Goal: Information Seeking & Learning: Check status

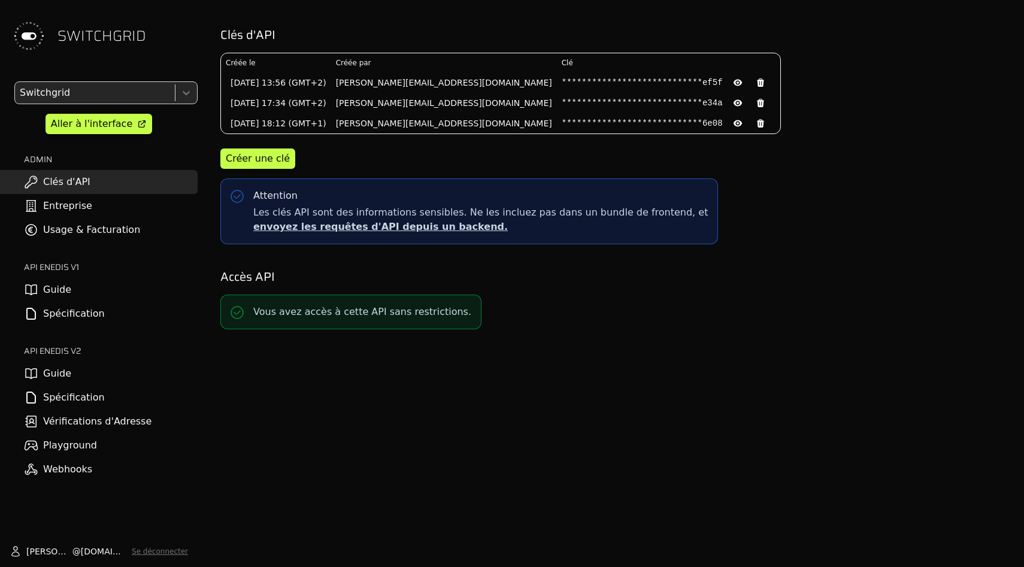
click at [136, 234] on link "Usage & Facturation" at bounding box center [99, 230] width 198 height 24
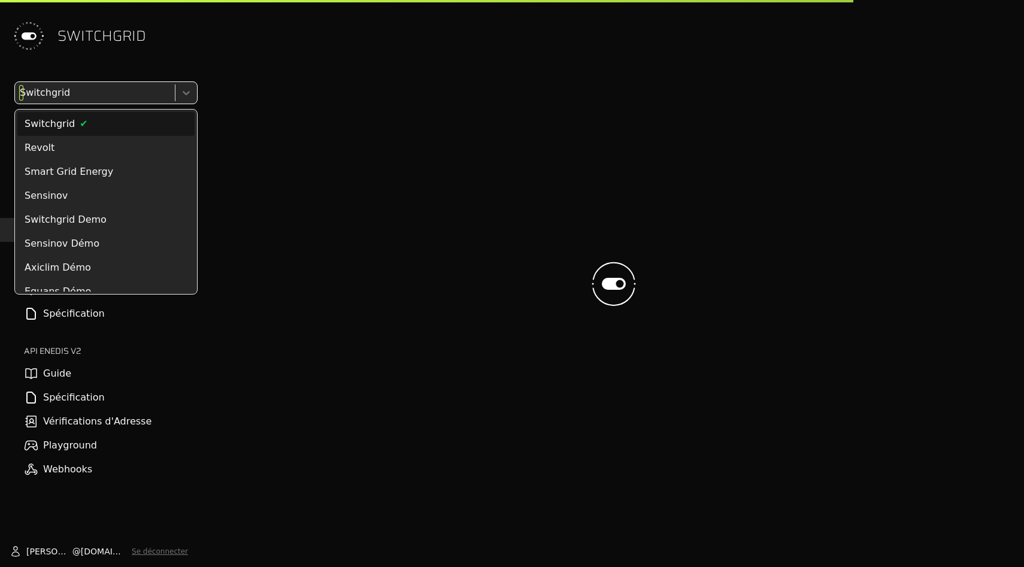
click at [139, 88] on div at bounding box center [93, 92] width 153 height 17
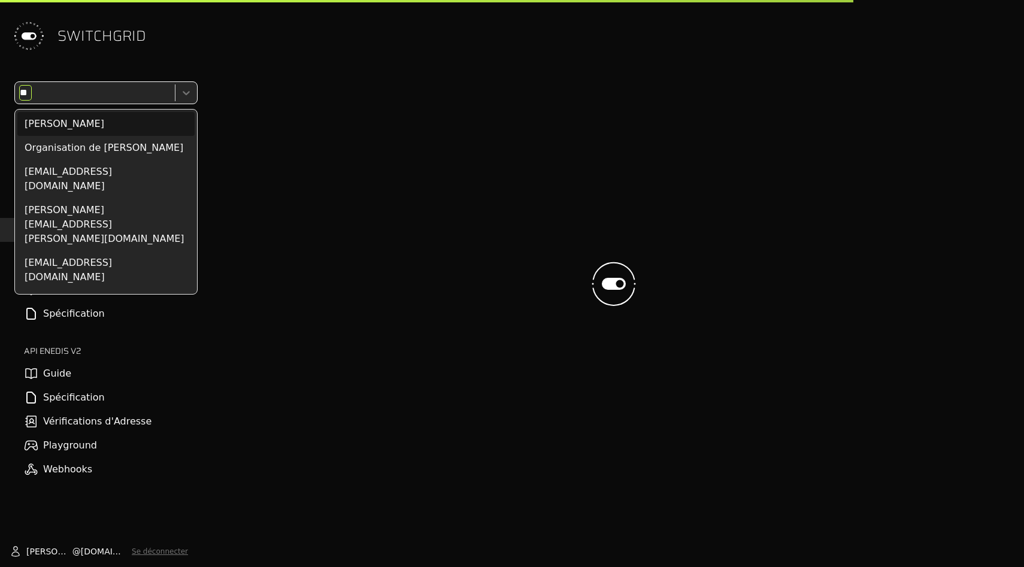
type input "*"
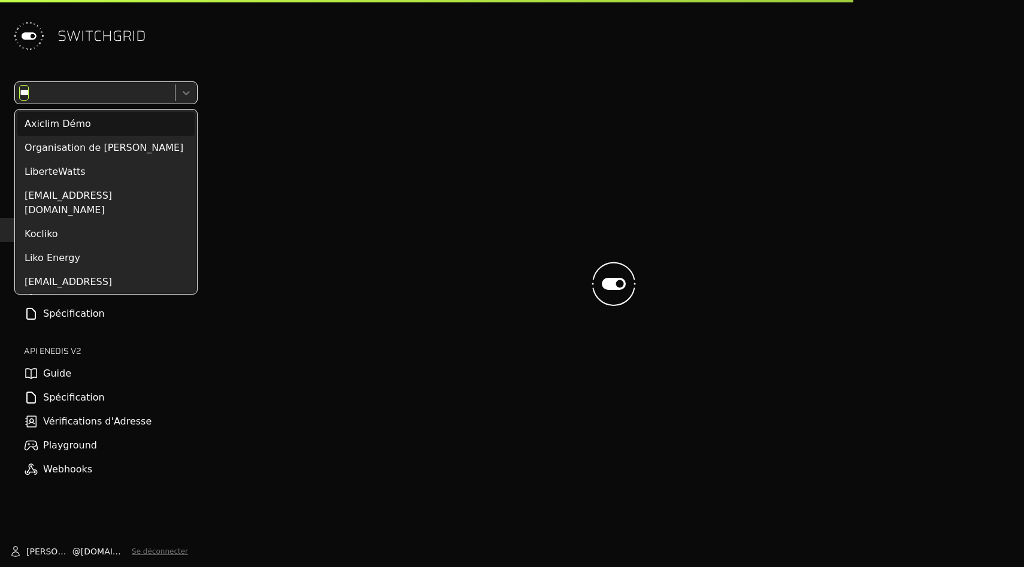
type input "****"
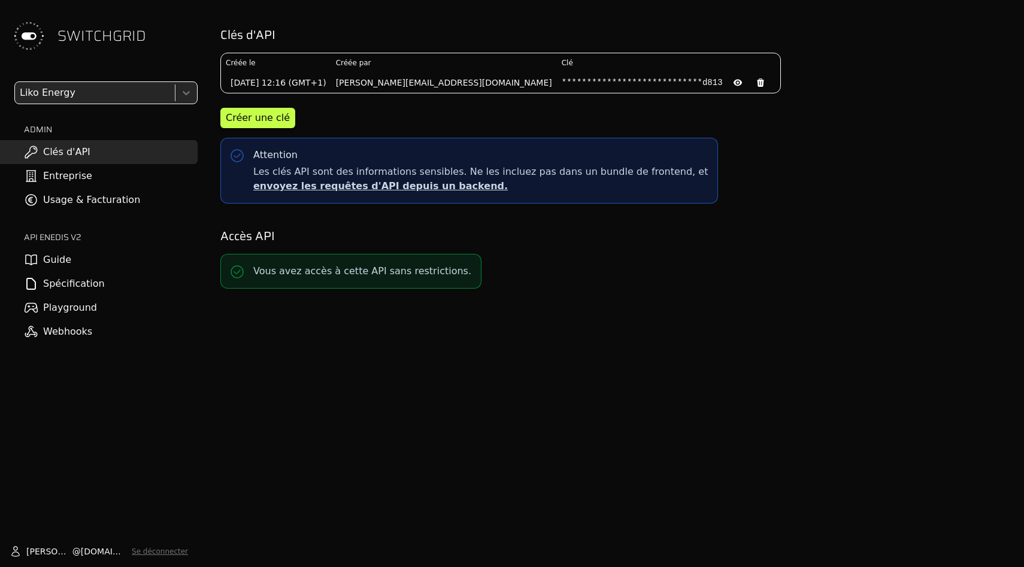
click at [123, 206] on link "Usage & Facturation" at bounding box center [99, 200] width 198 height 24
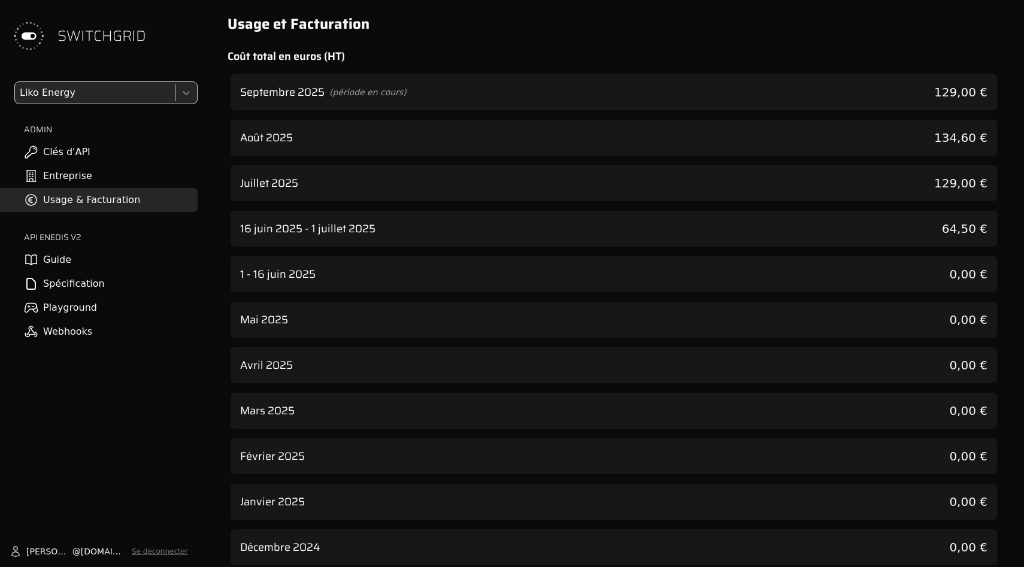
click at [407, 143] on div "Août 2025 134,60 €" at bounding box center [613, 138] width 766 height 36
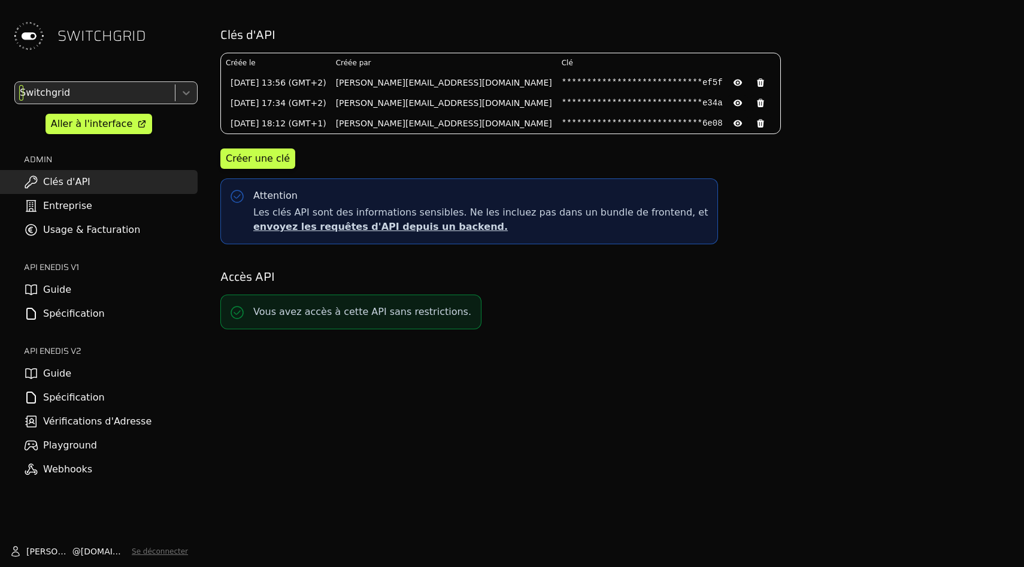
click at [111, 96] on div at bounding box center [93, 92] width 153 height 17
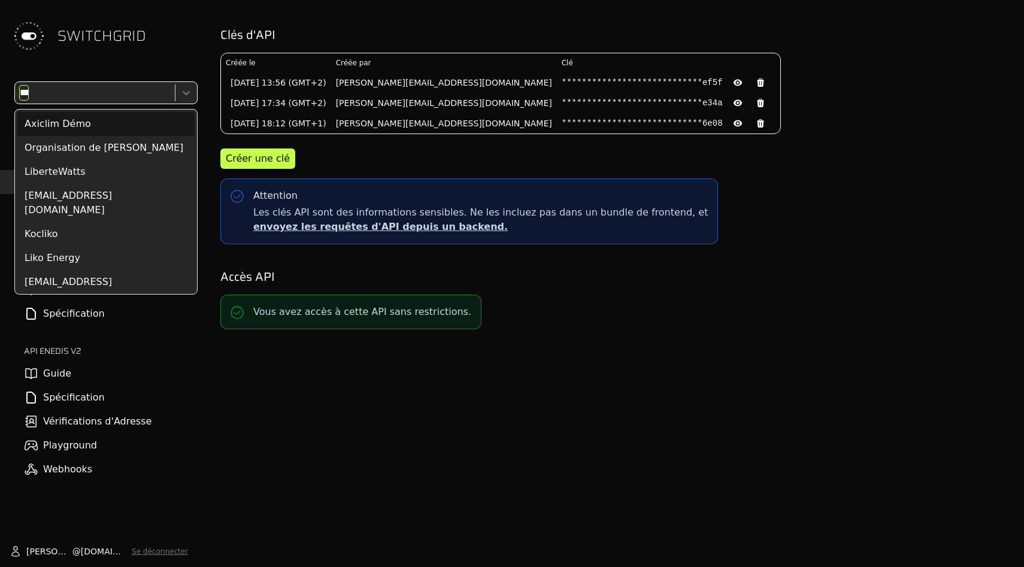
type input "*****"
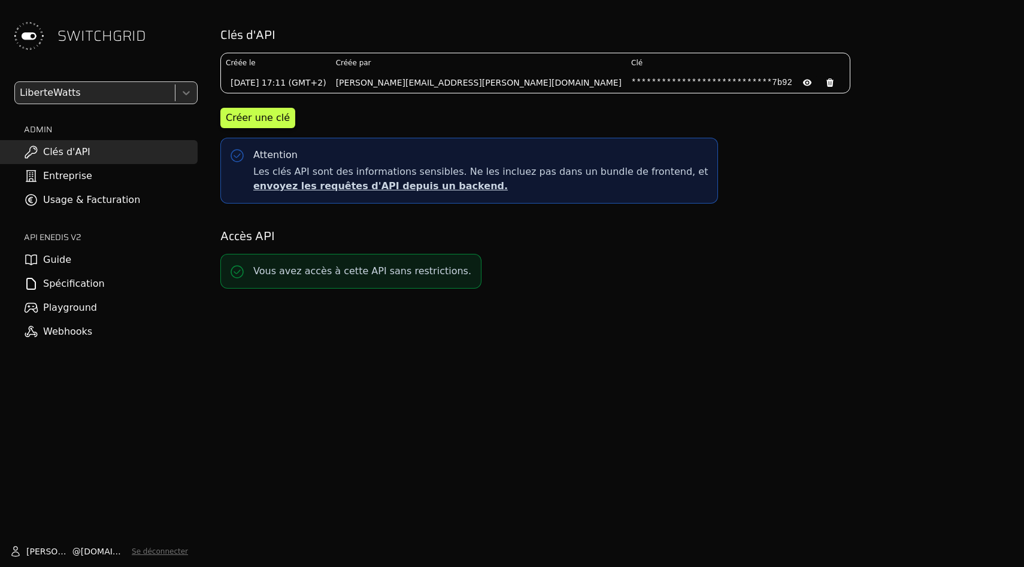
click at [111, 214] on div "LiberteWatts ADMIN Clés d'API Entreprise Usage & Facturation API ENEDIS v2 Guid…" at bounding box center [99, 212] width 198 height 262
click at [113, 208] on link "Usage & Facturation" at bounding box center [99, 200] width 198 height 24
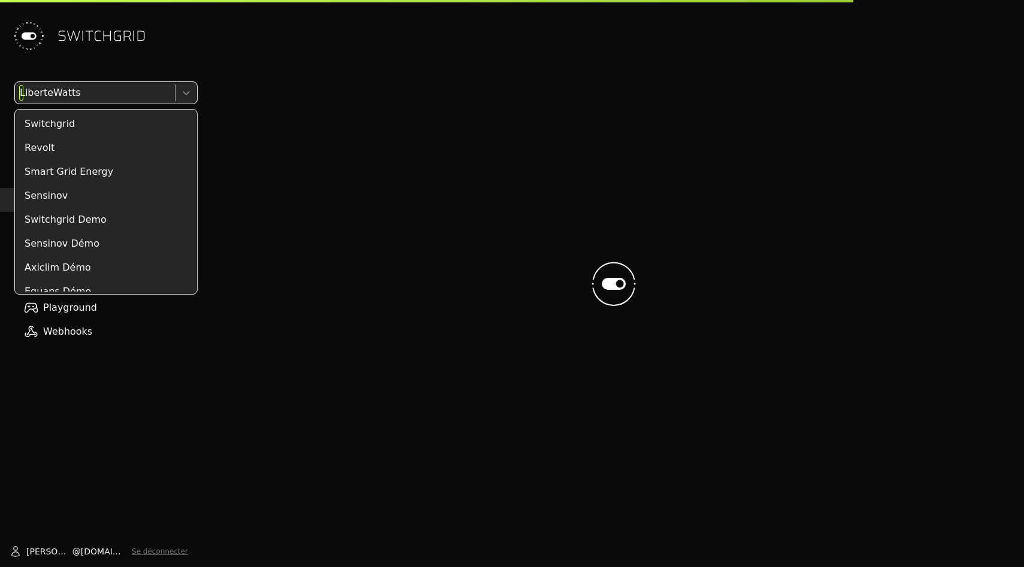
click at [94, 93] on div at bounding box center [93, 92] width 153 height 17
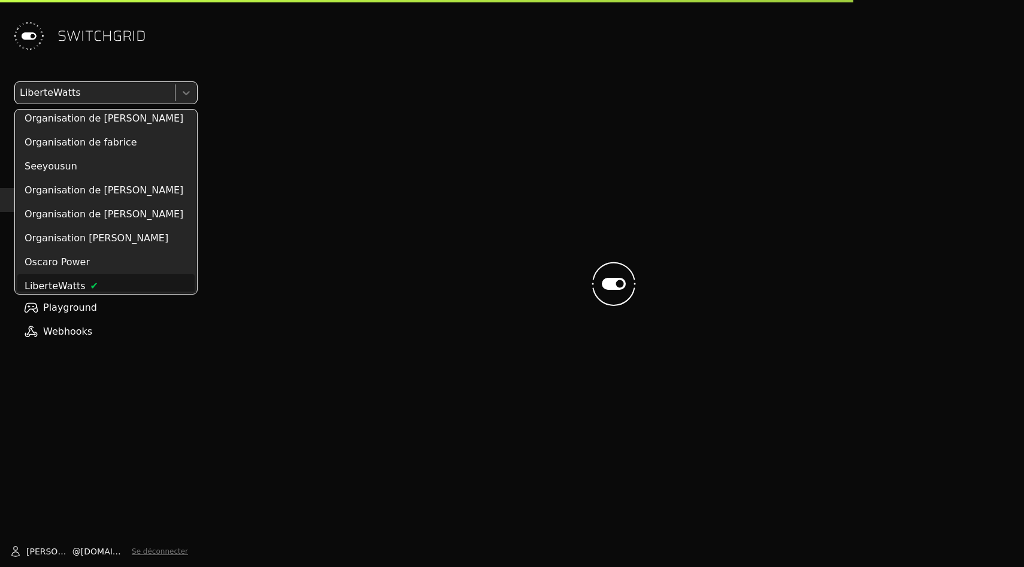
click at [102, 38] on span "SWITCHGRID" at bounding box center [101, 35] width 89 height 19
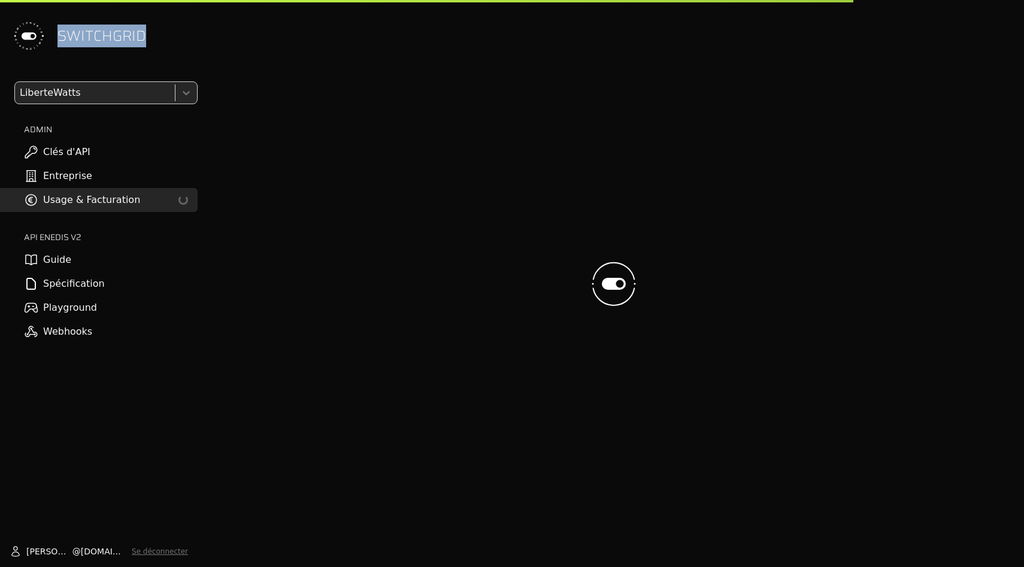
click at [102, 38] on span "SWITCHGRID" at bounding box center [101, 35] width 89 height 19
click at [176, 35] on div "SWITCHGRID" at bounding box center [99, 36] width 198 height 72
click at [245, 102] on div at bounding box center [613, 283] width 801 height 567
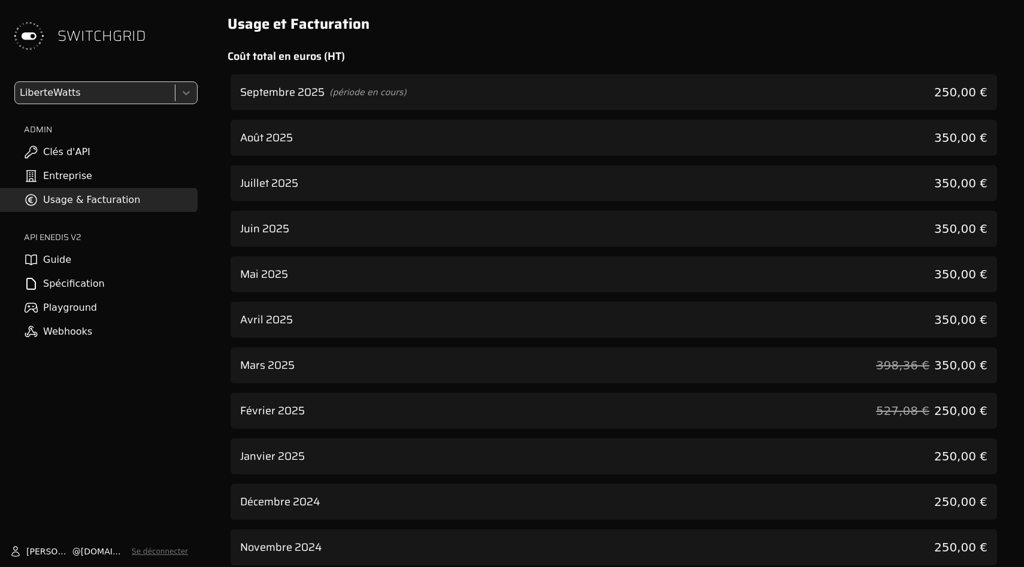
click at [522, 180] on div "Juillet 2025 350,00 €" at bounding box center [613, 183] width 766 height 36
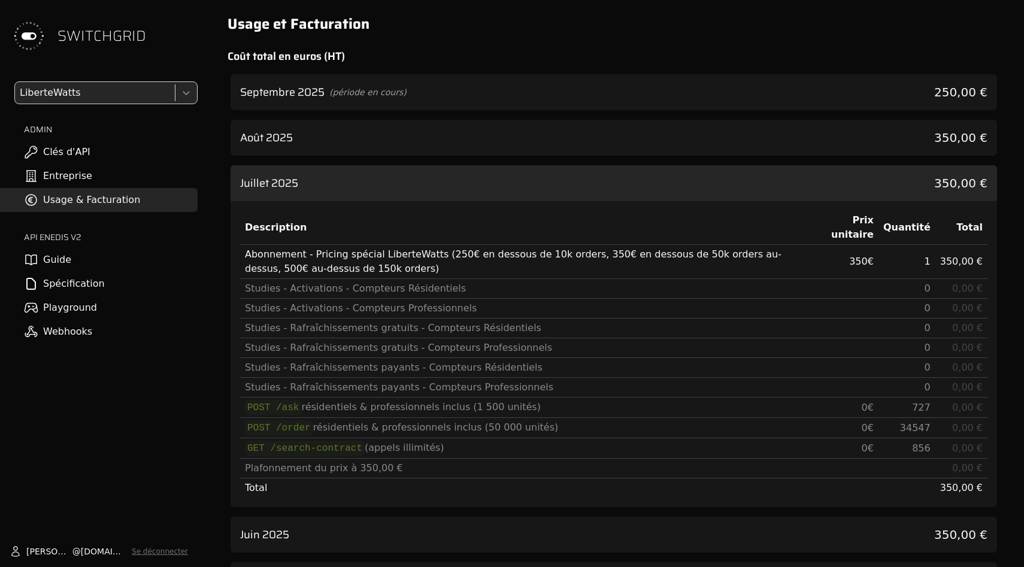
click at [522, 138] on div "Août 2025 350,00 €" at bounding box center [613, 138] width 766 height 36
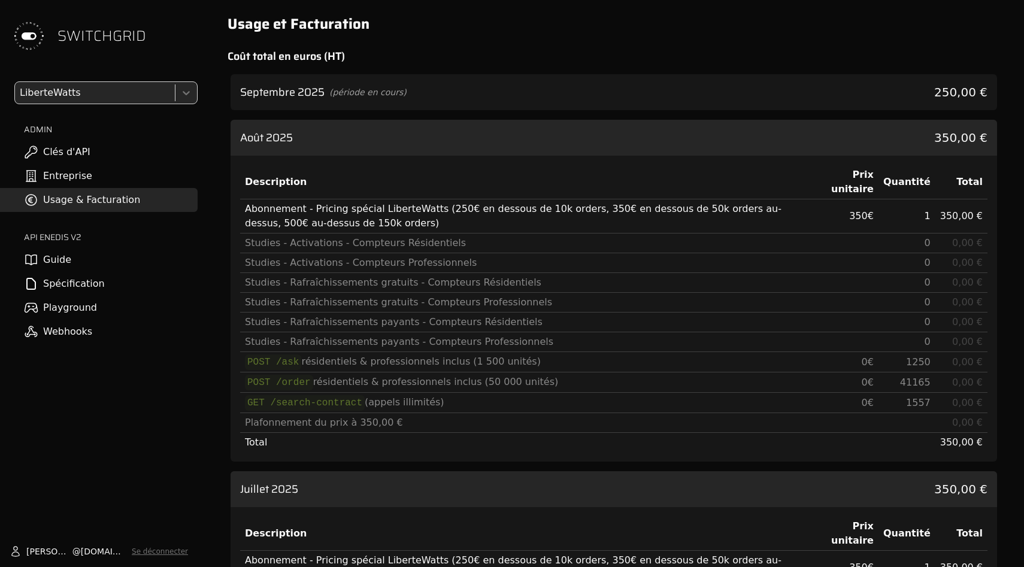
click at [522, 138] on div "Août 2025 350,00 €" at bounding box center [613, 138] width 766 height 36
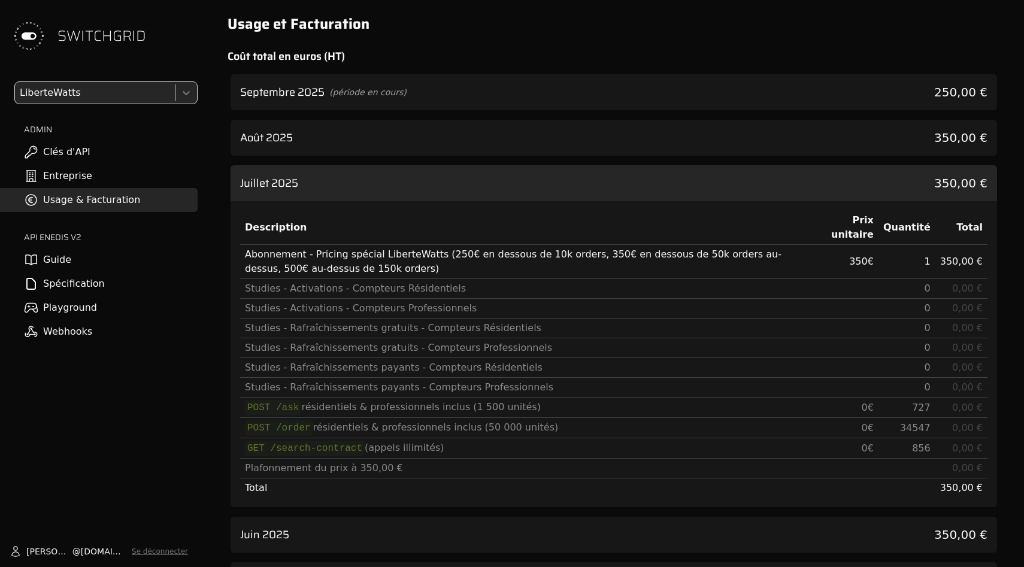
click at [524, 178] on div "Juillet 2025 350,00 €" at bounding box center [613, 183] width 766 height 36
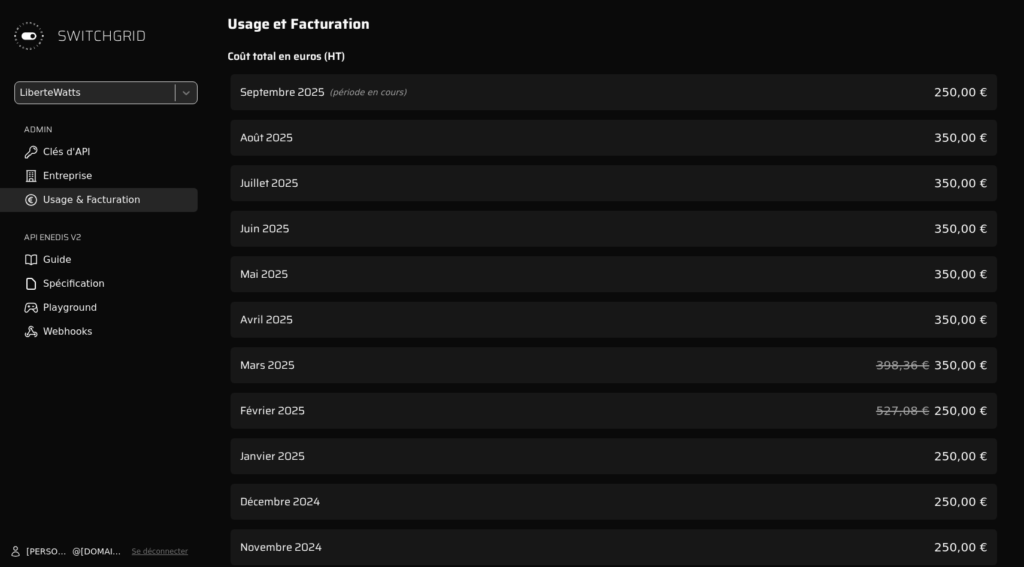
click at [542, 213] on div "Juin 2025 350,00 €" at bounding box center [613, 229] width 766 height 36
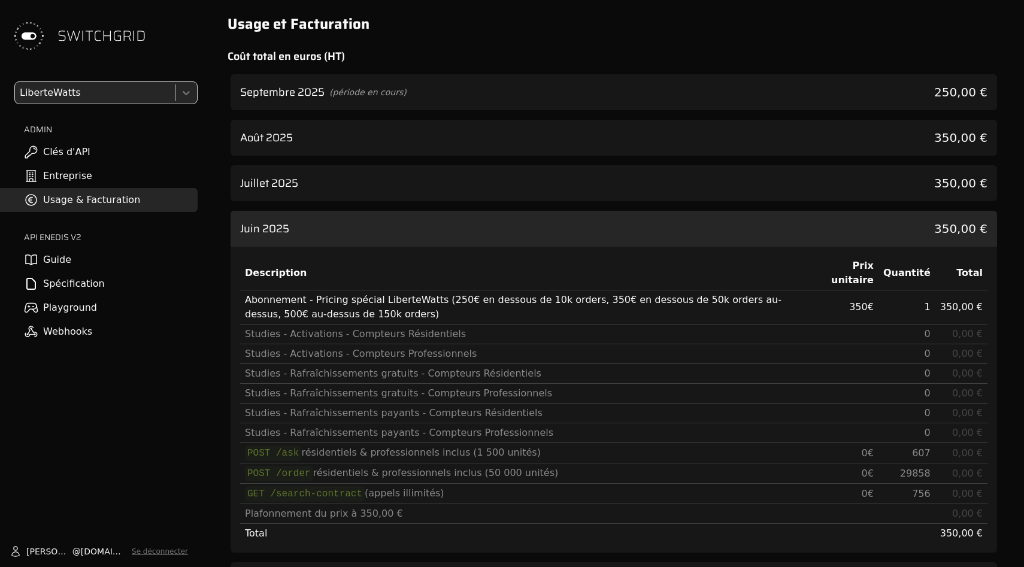
click at [542, 181] on div "Juillet 2025 350,00 €" at bounding box center [613, 183] width 766 height 36
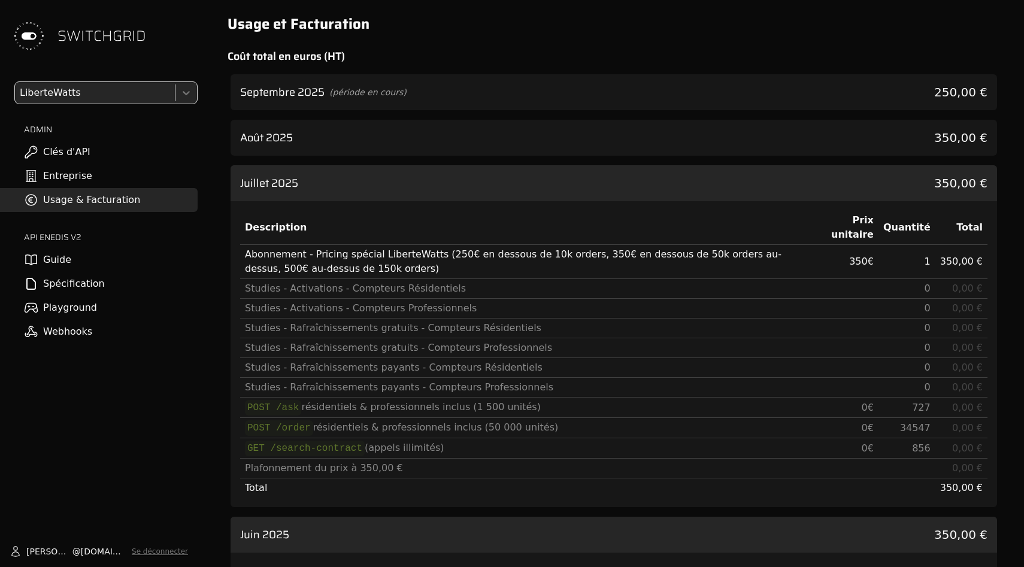
click at [542, 139] on div "Août 2025 350,00 €" at bounding box center [613, 138] width 766 height 36
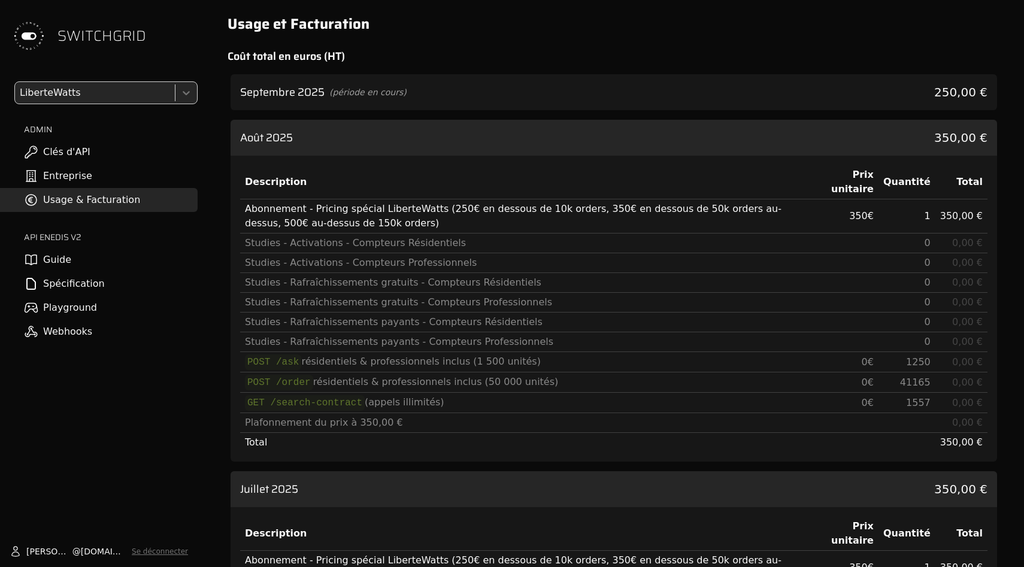
click at [544, 91] on div "Septembre 2025 (période en cours) 250,00 €" at bounding box center [613, 92] width 766 height 36
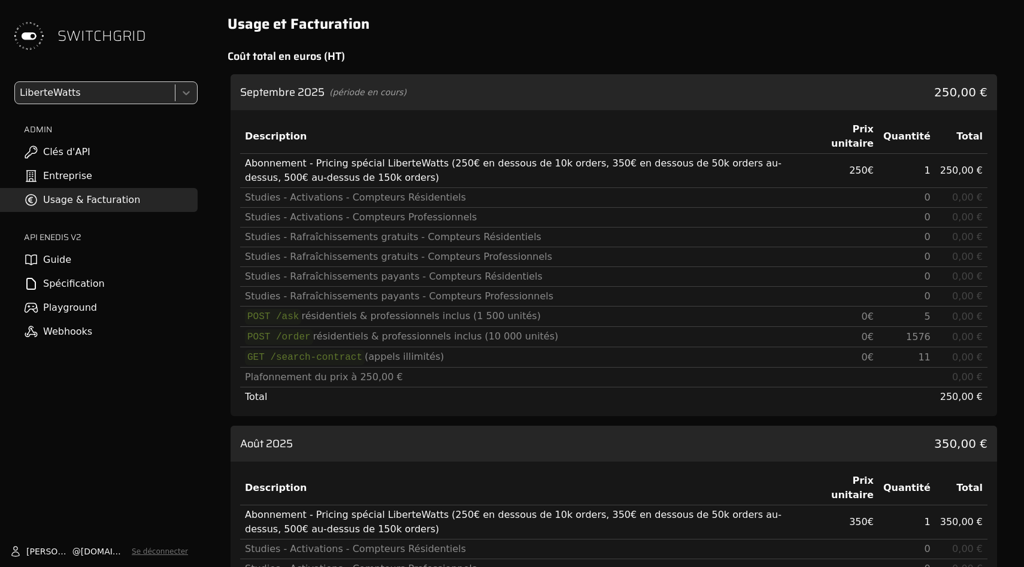
click at [544, 91] on div "Septembre 2025 (période en cours) 250,00 €" at bounding box center [613, 92] width 766 height 36
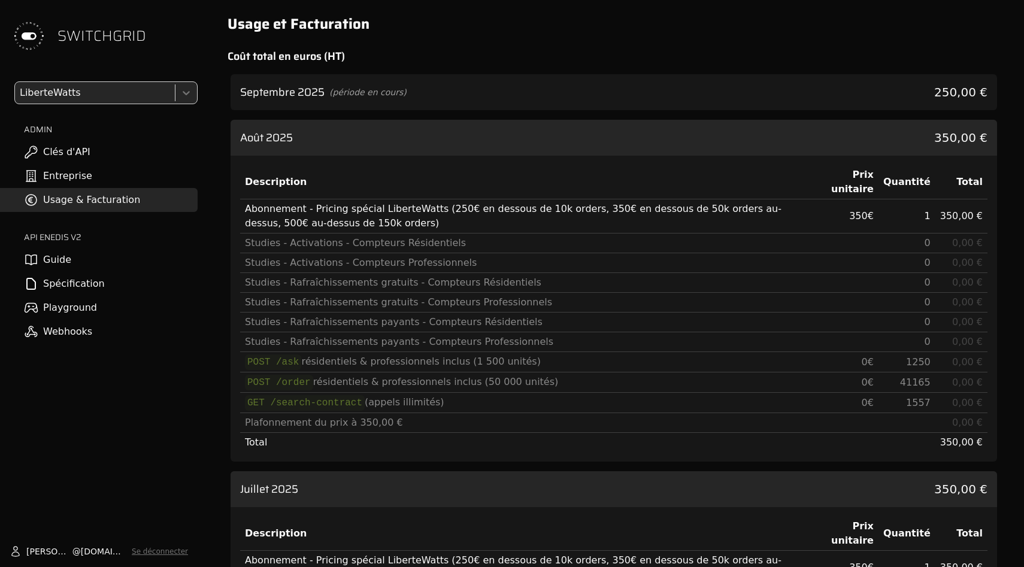
drag, startPoint x: 561, startPoint y: 493, endPoint x: 561, endPoint y: 356, distance: 137.1
click at [561, 488] on div "Juillet 2025 350,00 €" at bounding box center [613, 489] width 766 height 36
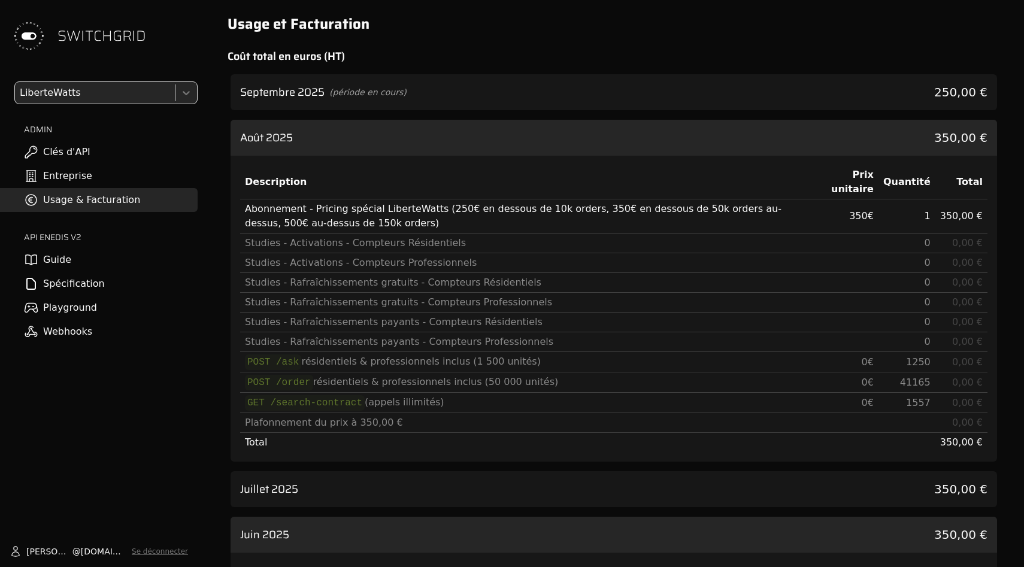
click at [561, 153] on div "Août 2025 350,00 €" at bounding box center [613, 138] width 766 height 36
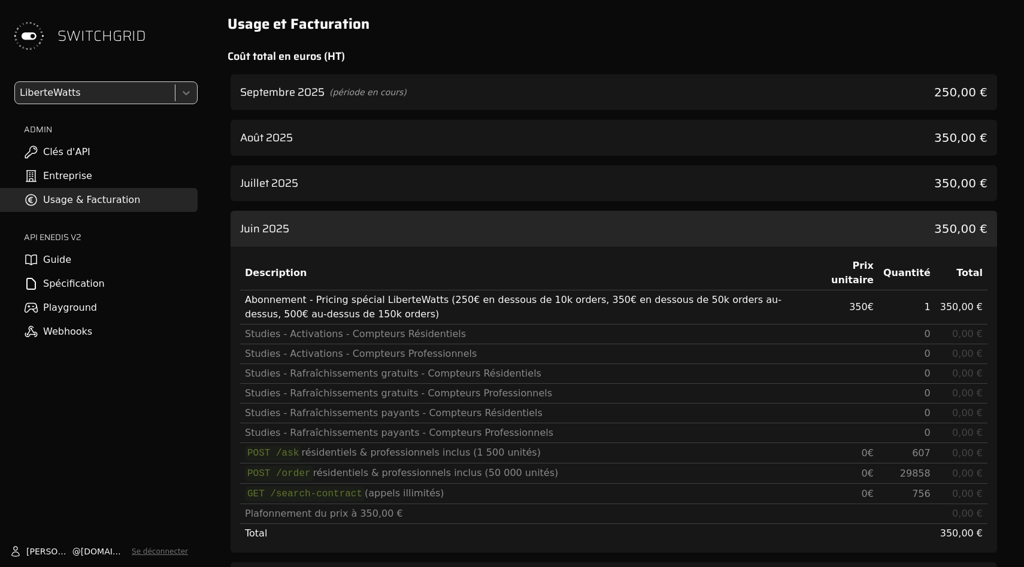
click at [563, 247] on div "Description Prix unitaire Quantité Total Abonnement - Pricing spécial LiberteWa…" at bounding box center [613, 400] width 766 height 306
click at [564, 218] on div "Juin 2025 350,00 €" at bounding box center [613, 229] width 766 height 36
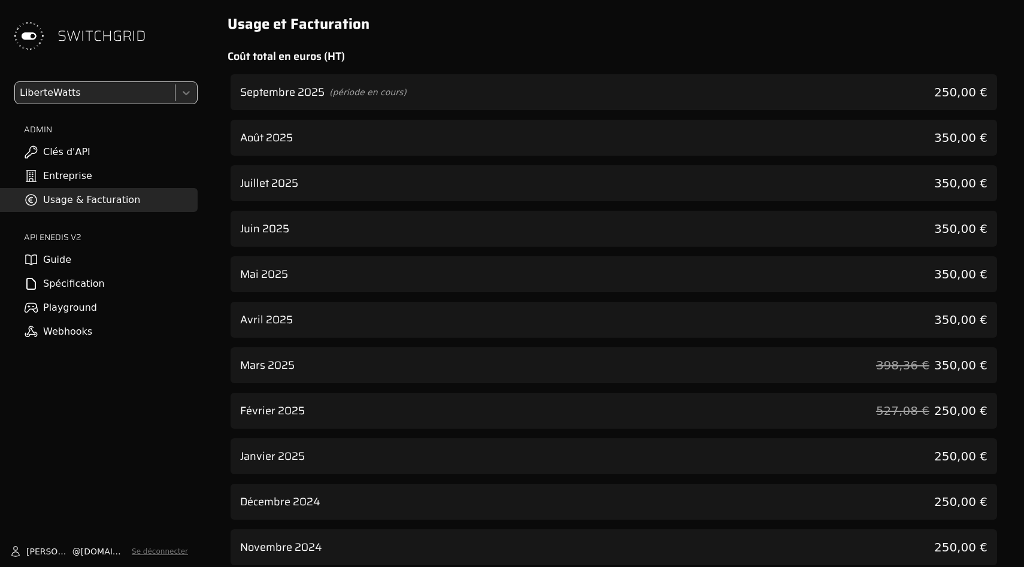
click at [571, 178] on div "Juillet 2025 350,00 €" at bounding box center [613, 183] width 766 height 36
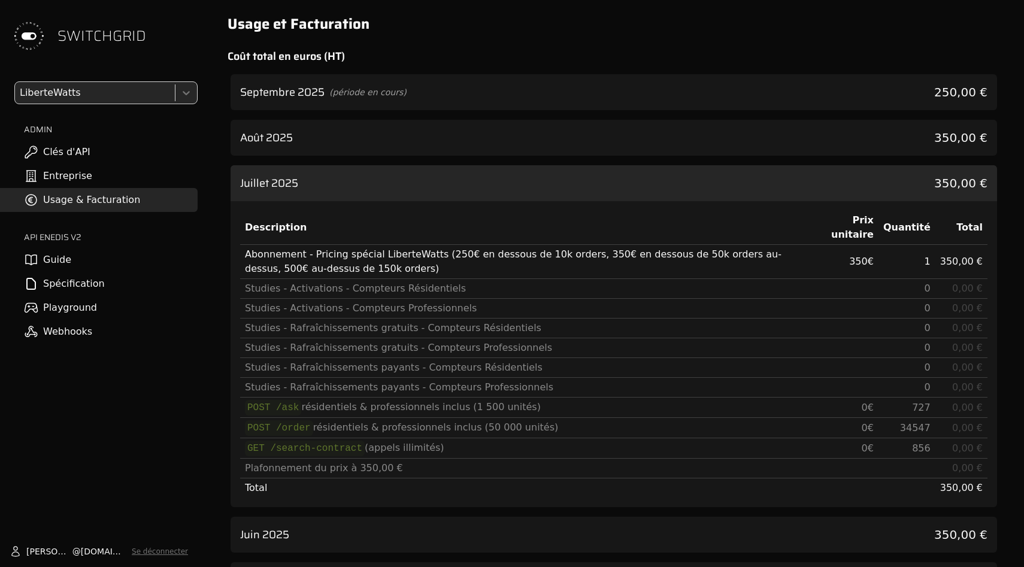
click at [571, 144] on div "Août 2025 350,00 €" at bounding box center [613, 138] width 766 height 36
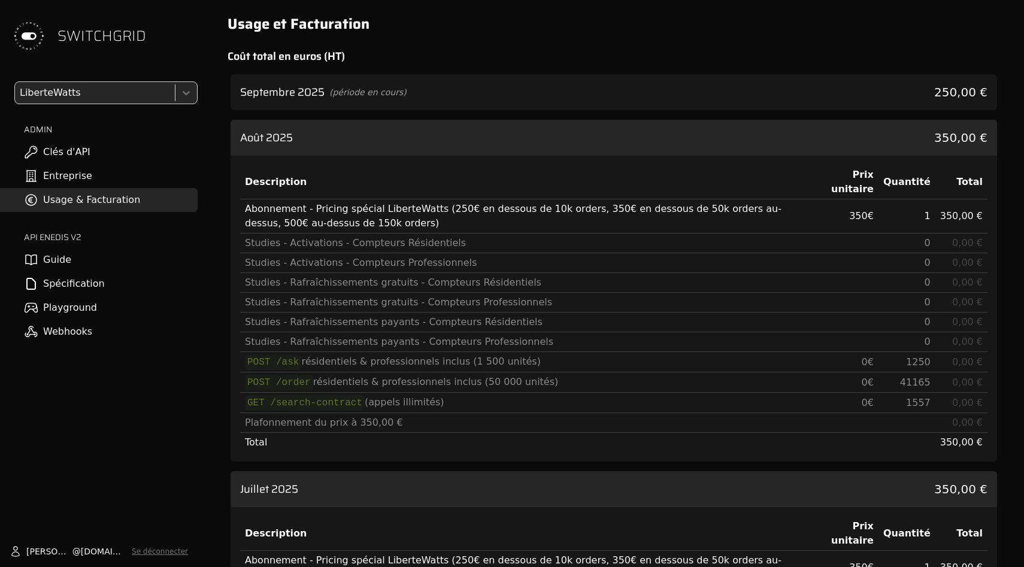
click at [571, 144] on div "Août 2025 350,00 €" at bounding box center [613, 138] width 766 height 36
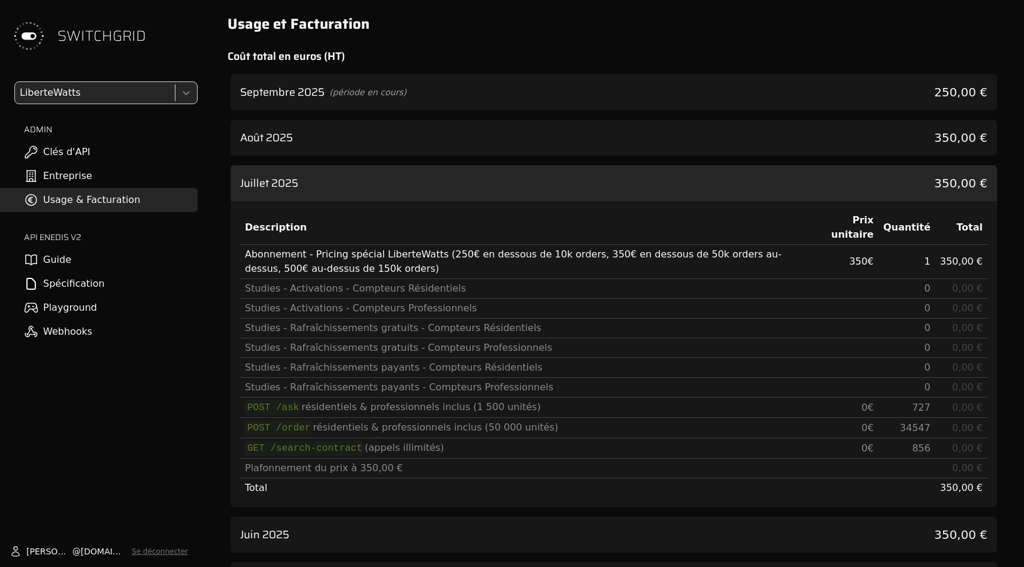
click at [571, 177] on div "Juillet 2025 350,00 €" at bounding box center [613, 183] width 766 height 36
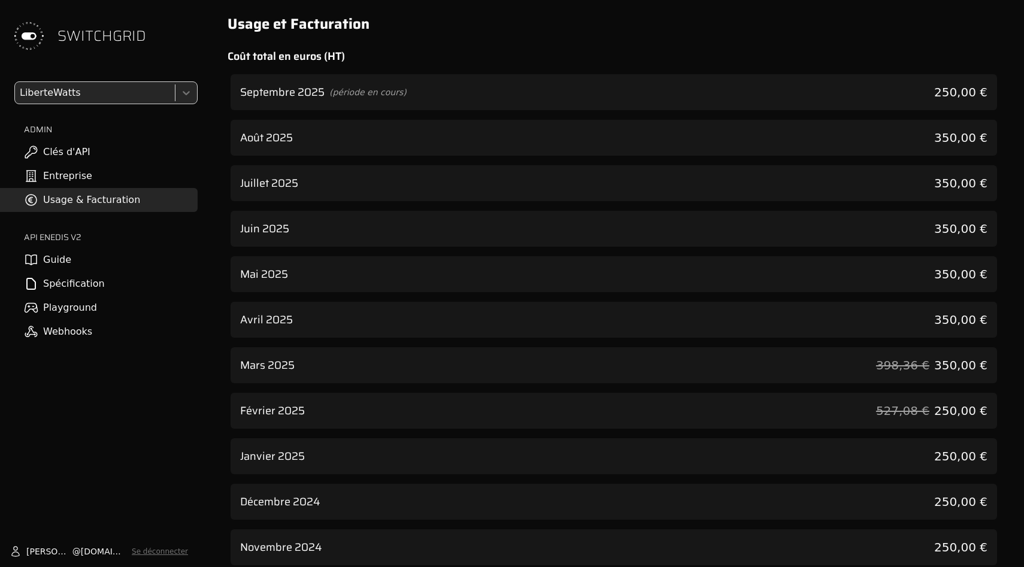
click at [571, 138] on div "Août 2025 350,00 €" at bounding box center [613, 138] width 766 height 36
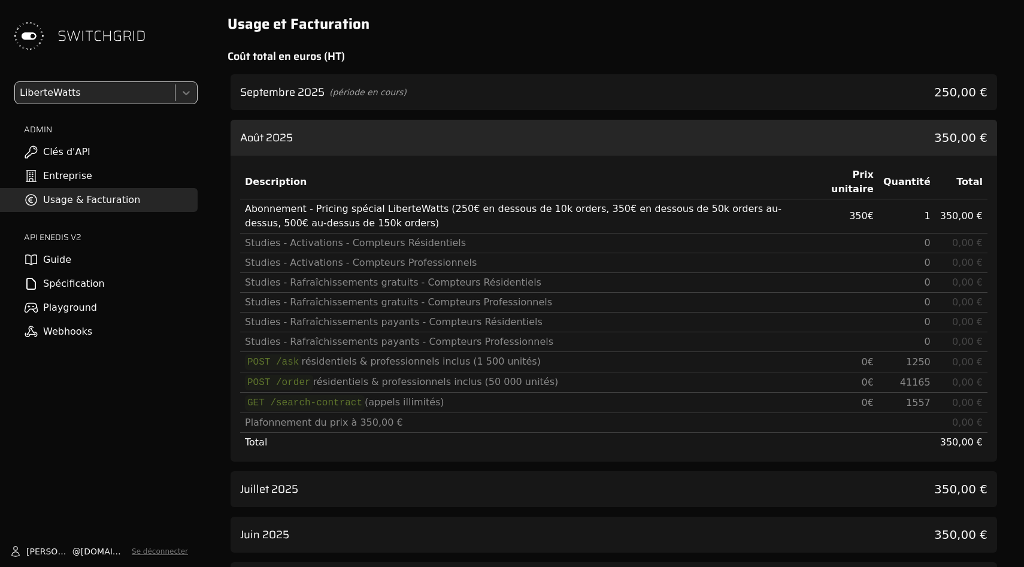
click at [571, 138] on div "Août 2025 350,00 €" at bounding box center [613, 138] width 766 height 36
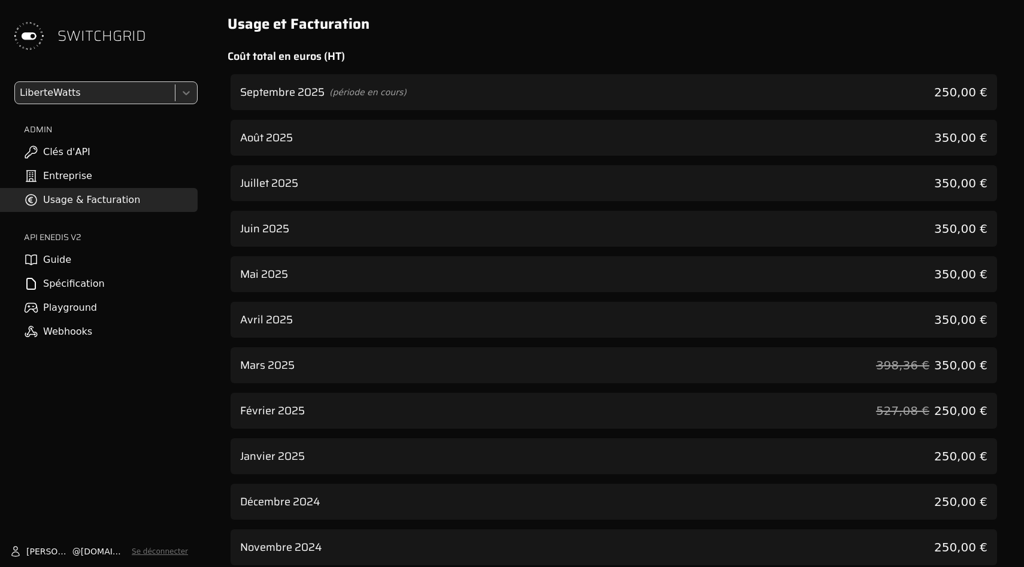
click at [571, 92] on div "Septembre 2025 (période en cours) 250,00 €" at bounding box center [613, 92] width 766 height 36
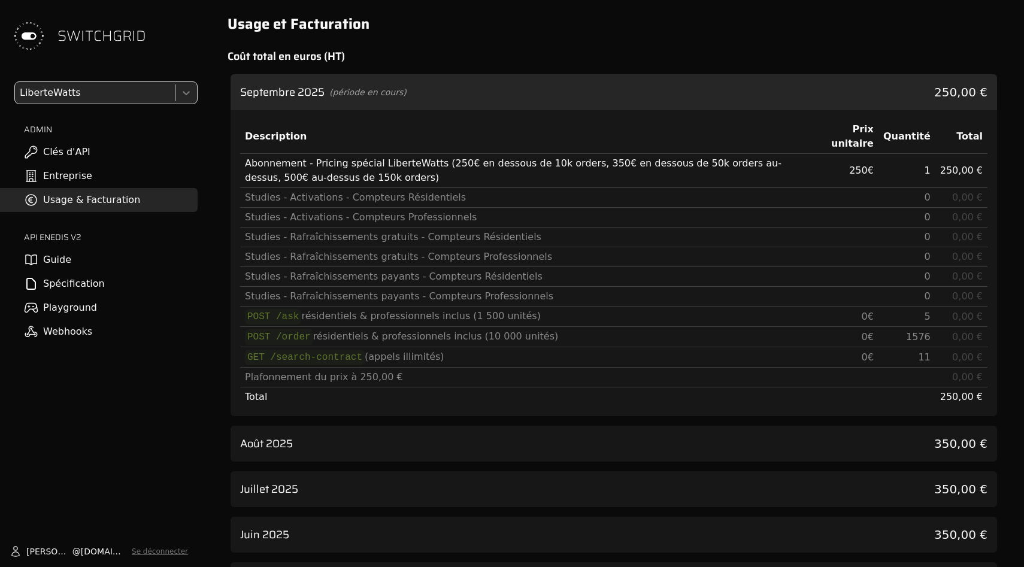
click at [571, 92] on div "Septembre 2025 (période en cours) 250,00 €" at bounding box center [613, 92] width 766 height 36
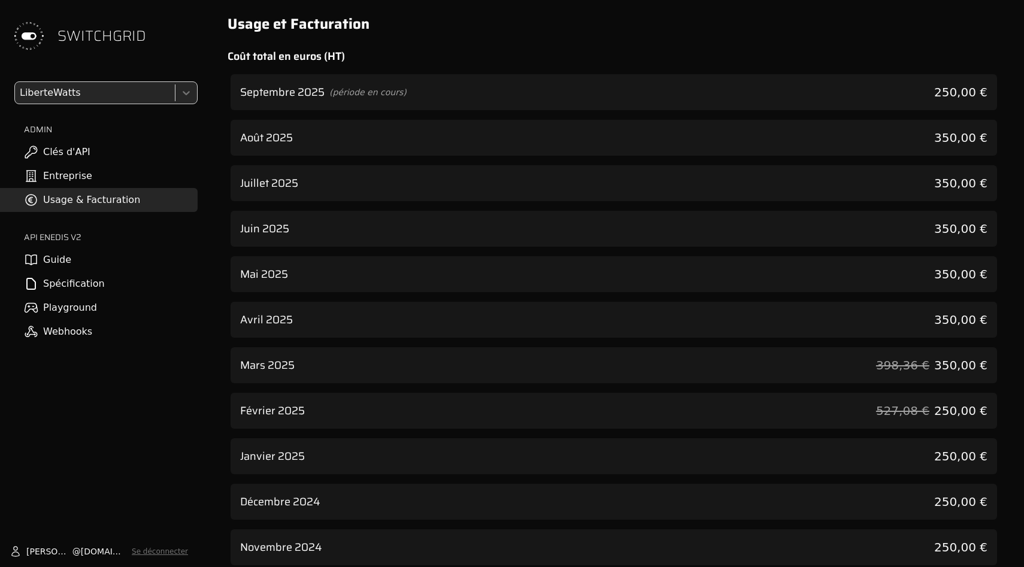
click at [571, 92] on div "Septembre 2025 (période en cours) 250,00 €" at bounding box center [613, 92] width 766 height 36
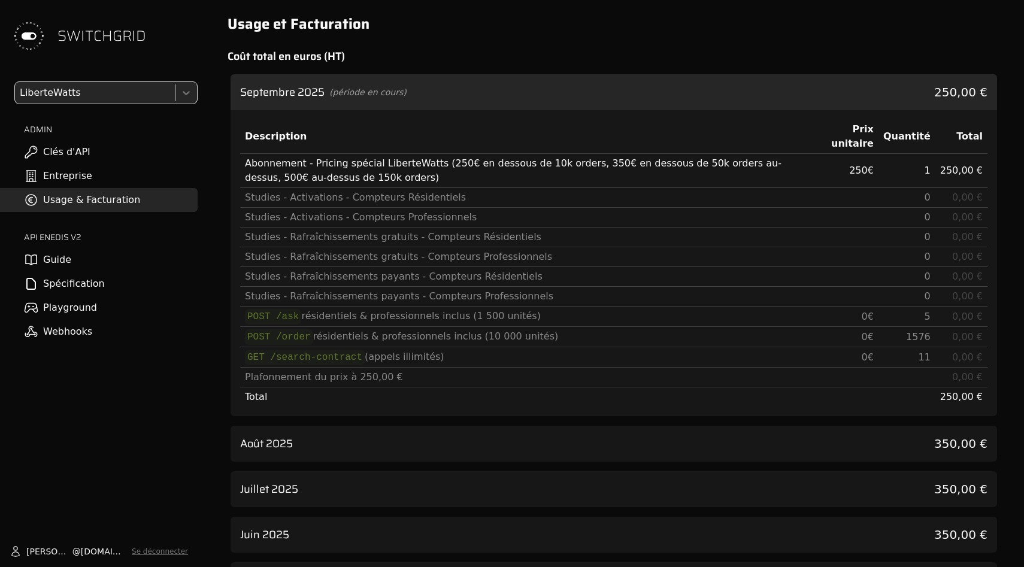
click at [571, 92] on div "Septembre 2025 (période en cours) 250,00 €" at bounding box center [613, 92] width 766 height 36
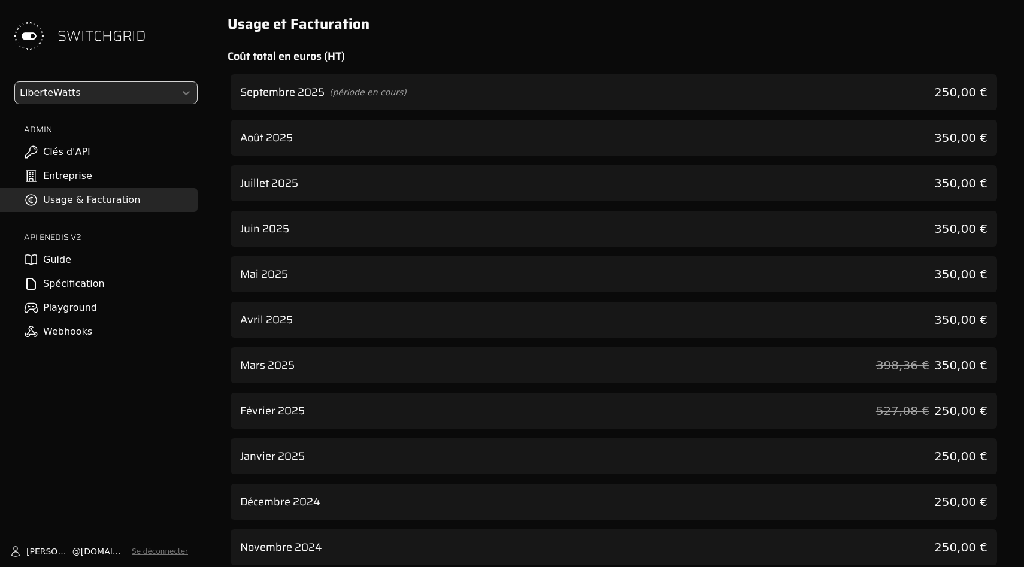
click at [571, 137] on div "Août 2025 350,00 €" at bounding box center [613, 138] width 766 height 36
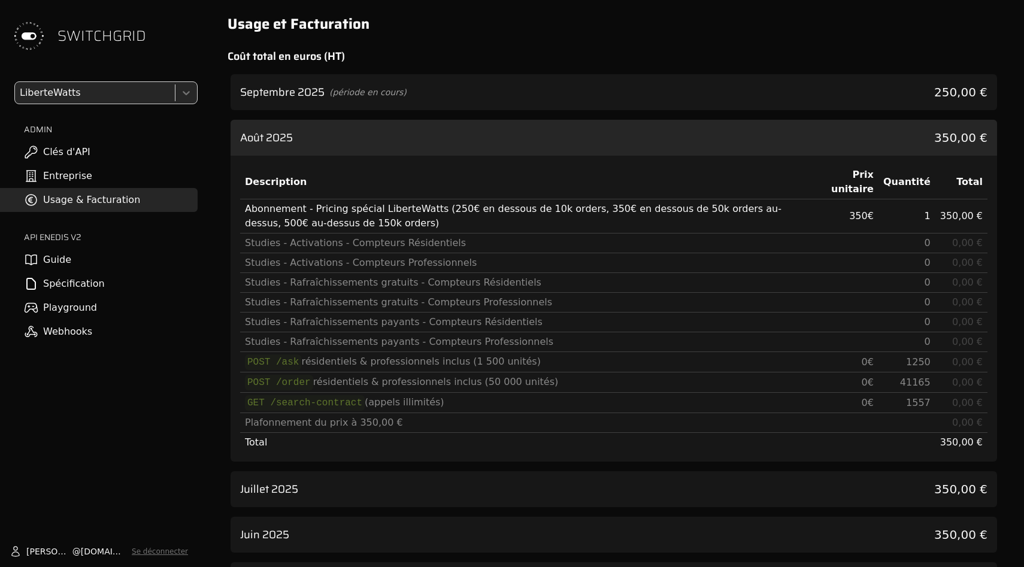
click at [571, 137] on div "Août 2025 350,00 €" at bounding box center [613, 138] width 766 height 36
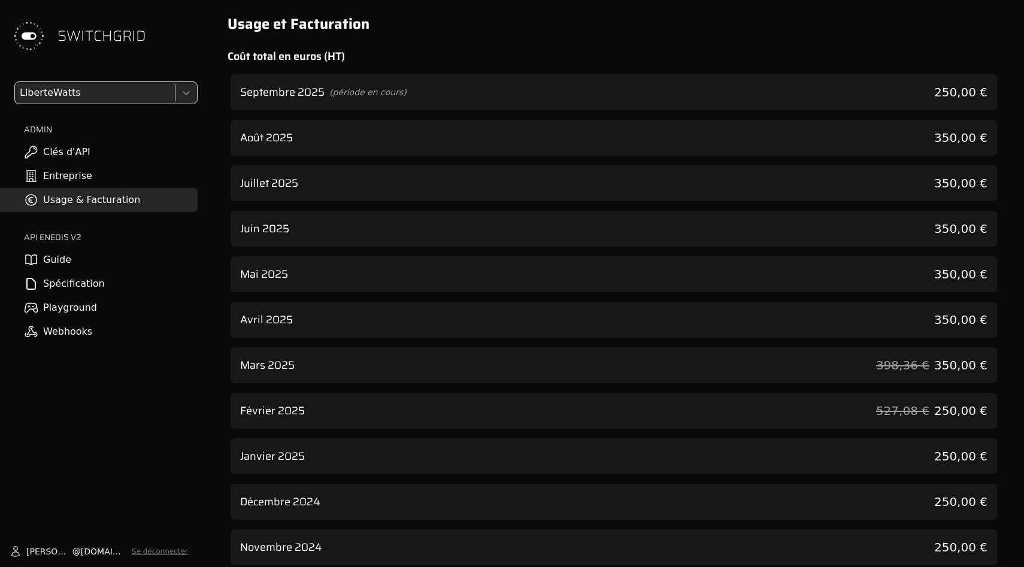
click at [571, 137] on div "Août 2025 350,00 €" at bounding box center [613, 138] width 766 height 36
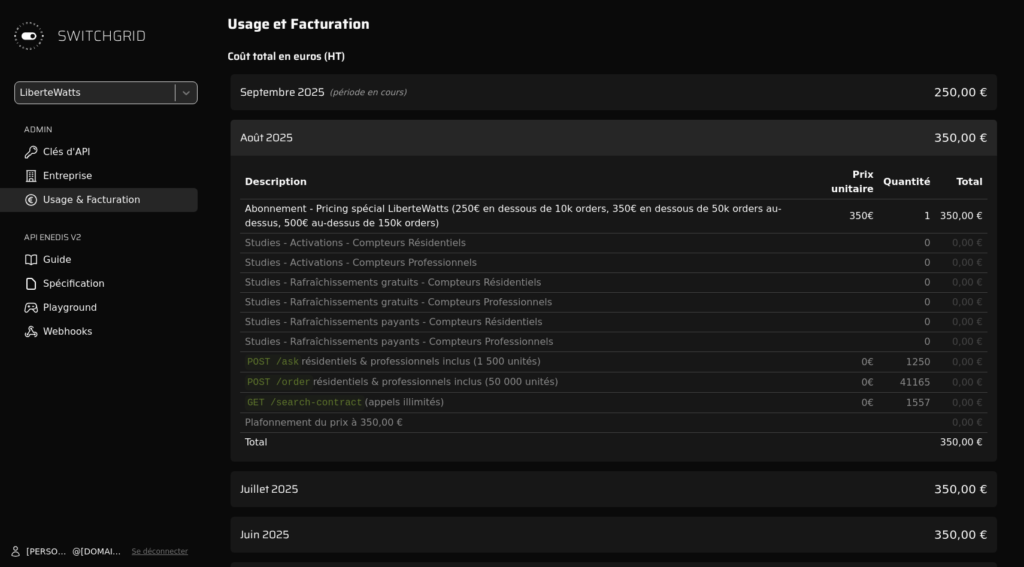
click at [571, 137] on div "Août 2025 350,00 €" at bounding box center [613, 138] width 766 height 36
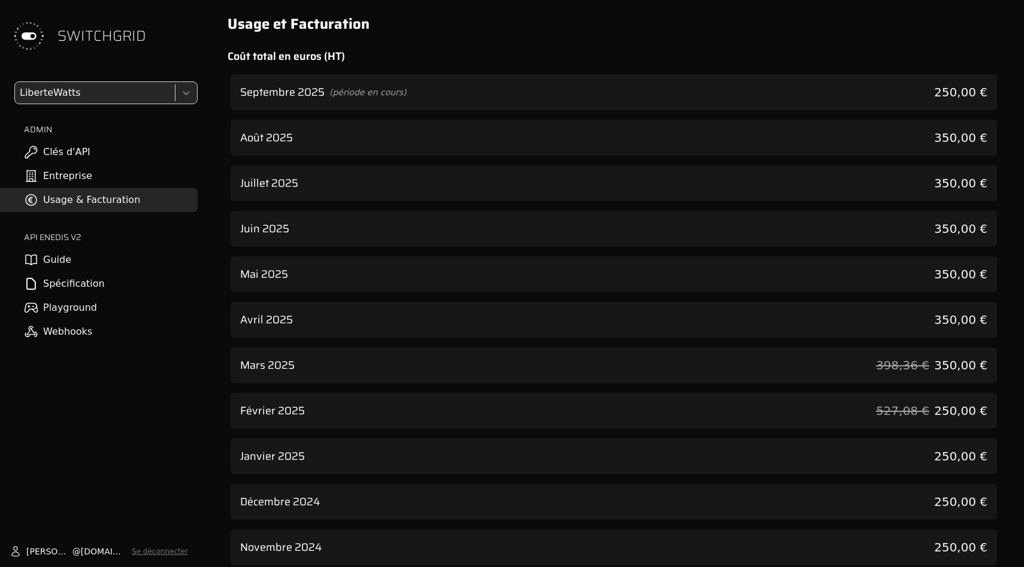
drag, startPoint x: 88, startPoint y: 203, endPoint x: 473, endPoint y: 204, distance: 384.9
click at [127, 85] on div at bounding box center [93, 92] width 153 height 17
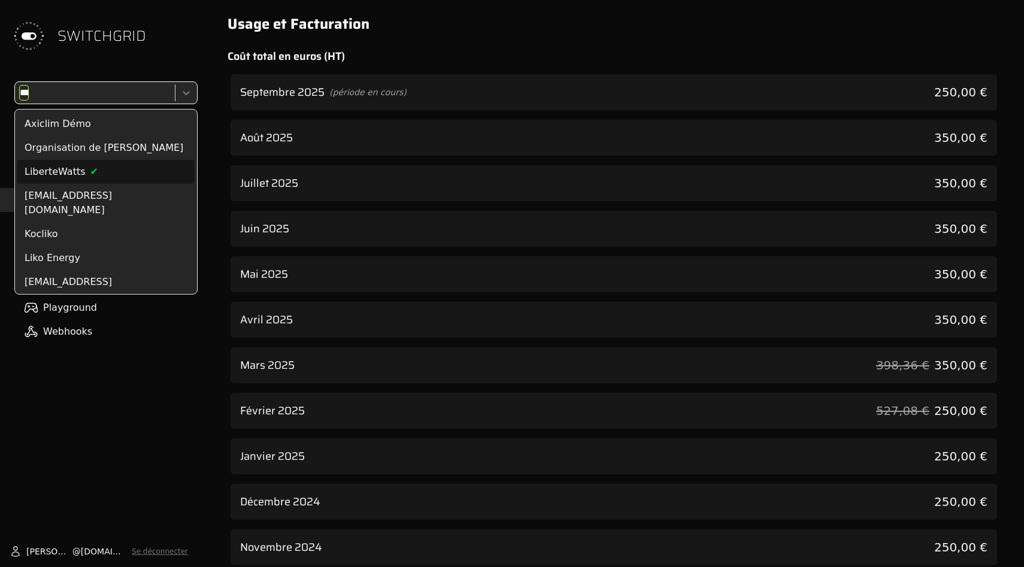
type input "****"
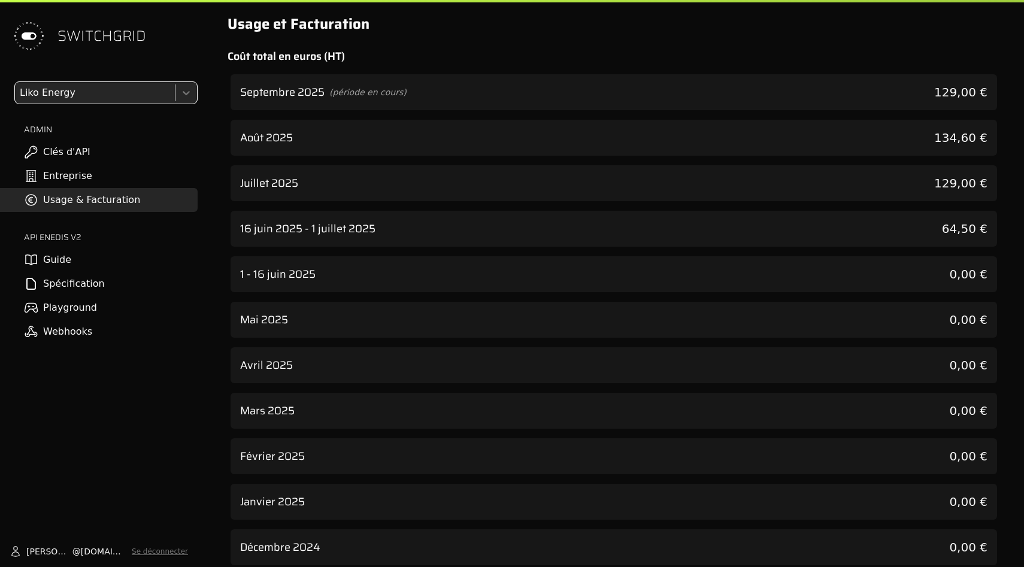
click at [554, 144] on div "Août 2025 134,60 €" at bounding box center [613, 138] width 766 height 36
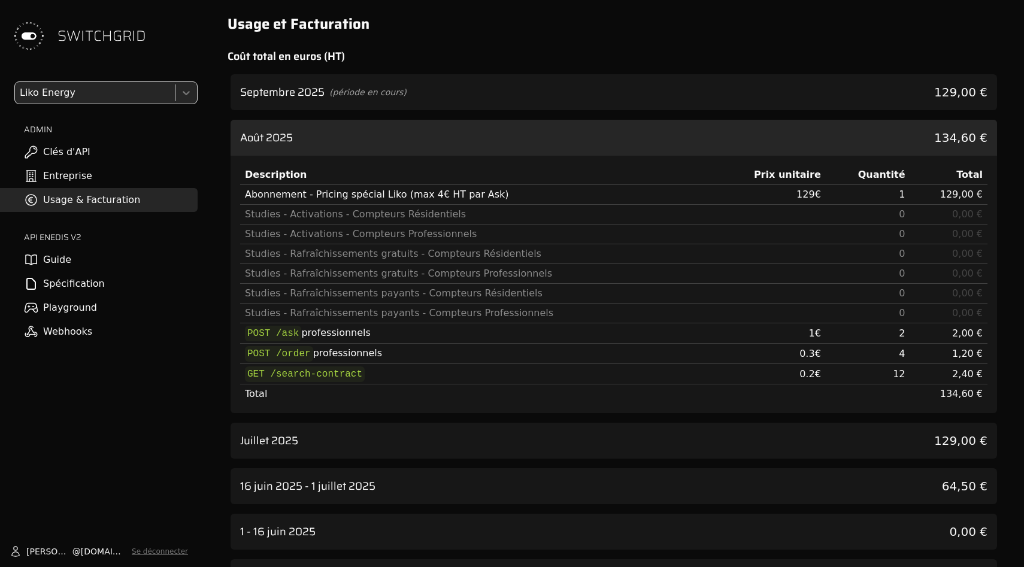
click at [554, 144] on div "Août 2025 134,60 €" at bounding box center [613, 138] width 766 height 36
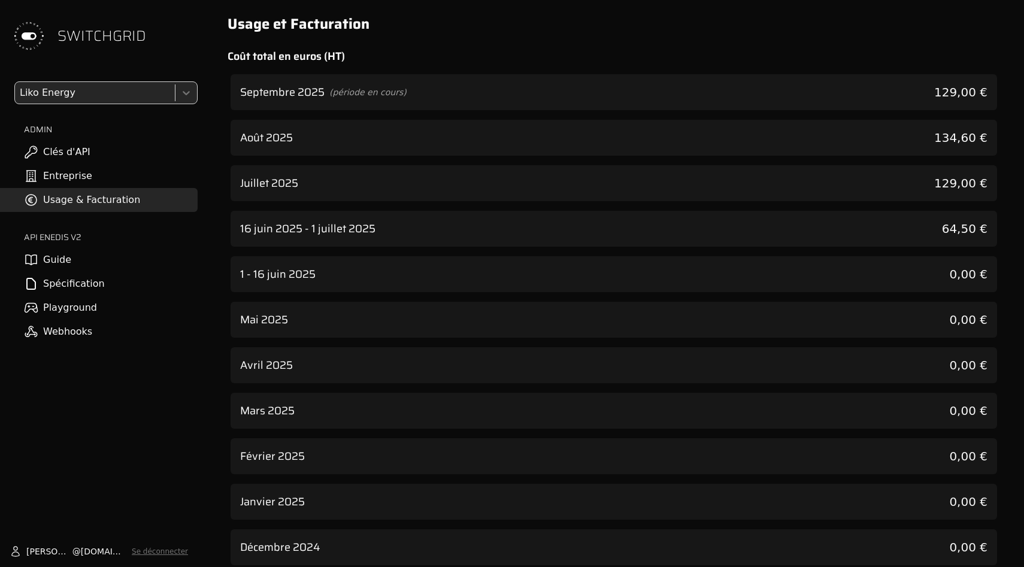
click at [542, 37] on div "Usage et Facturation Coût total en euros (HT) Septembre 2025 (période en cours)…" at bounding box center [613, 312] width 801 height 625
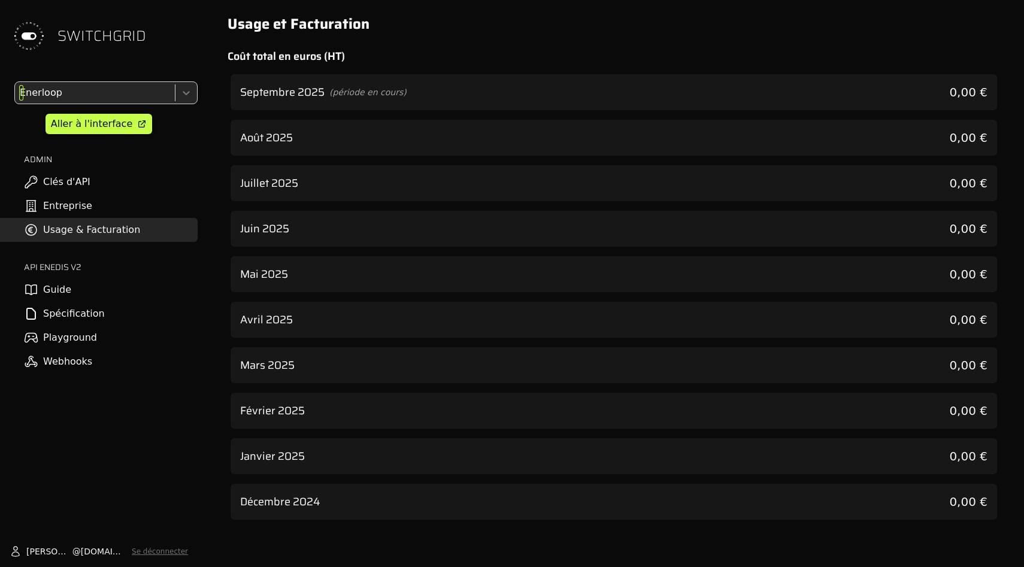
click at [82, 99] on div at bounding box center [93, 92] width 153 height 17
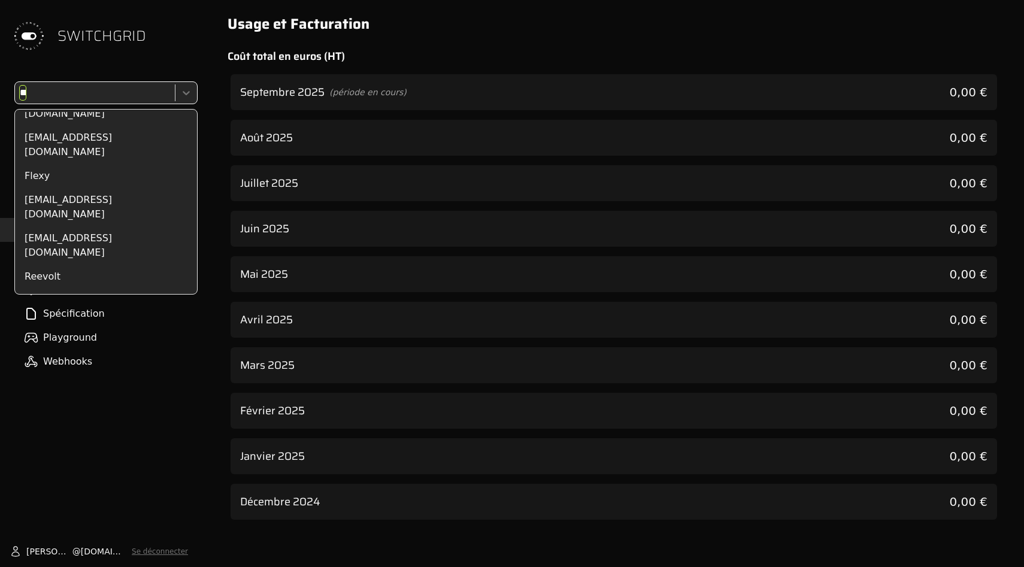
scroll to position [275, 0]
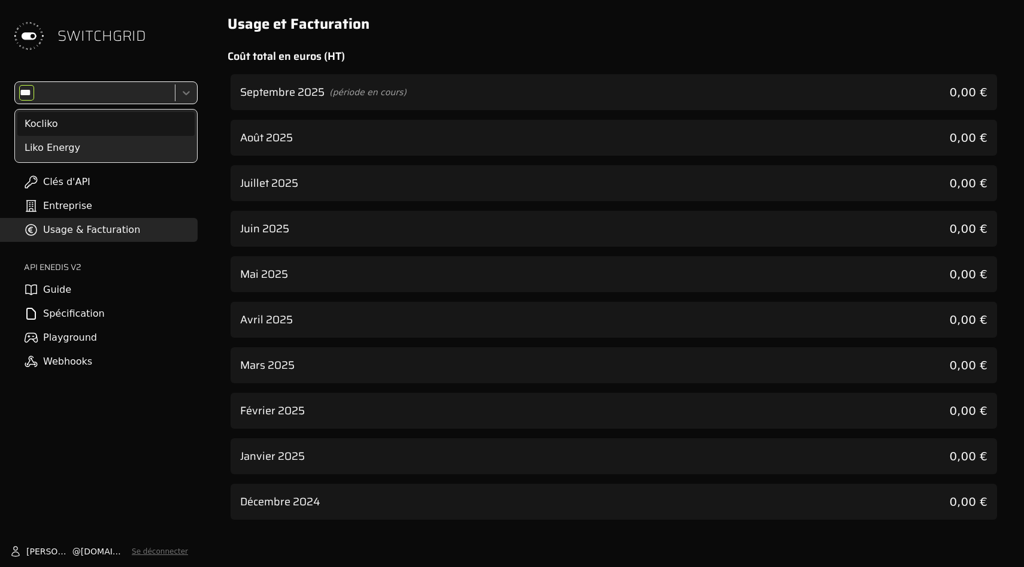
type input "****"
click at [68, 151] on div "Liko Energy" at bounding box center [105, 148] width 177 height 24
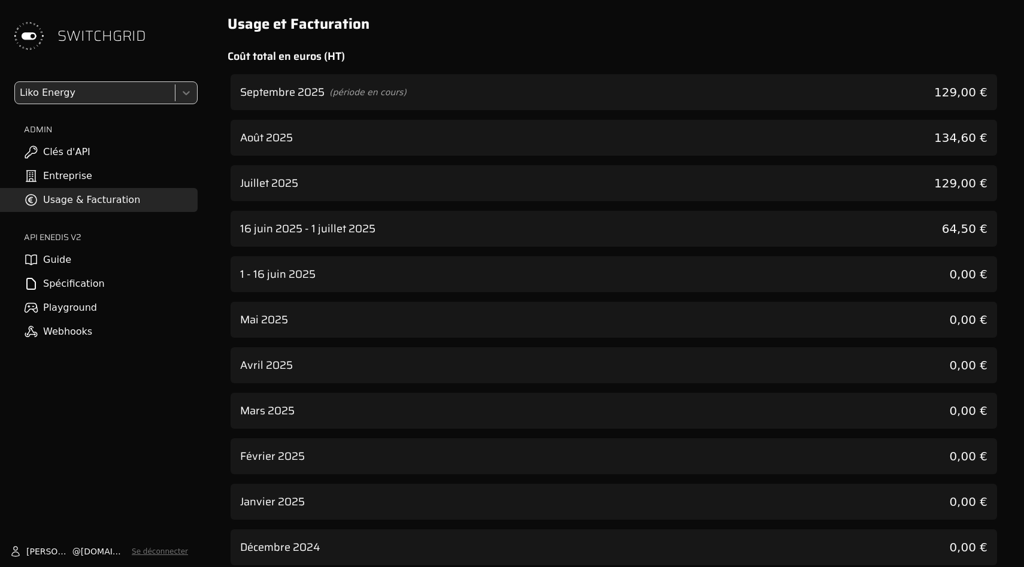
click at [426, 142] on div "Août 2025 134,60 €" at bounding box center [613, 138] width 766 height 36
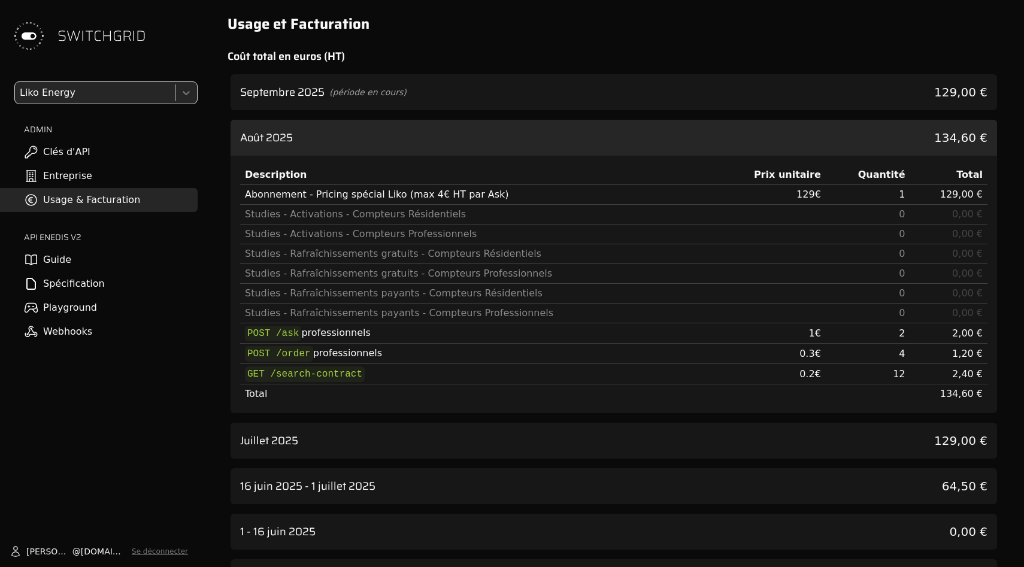
click at [425, 101] on div "Septembre 2025 (période en cours) 129,00 €" at bounding box center [613, 92] width 766 height 36
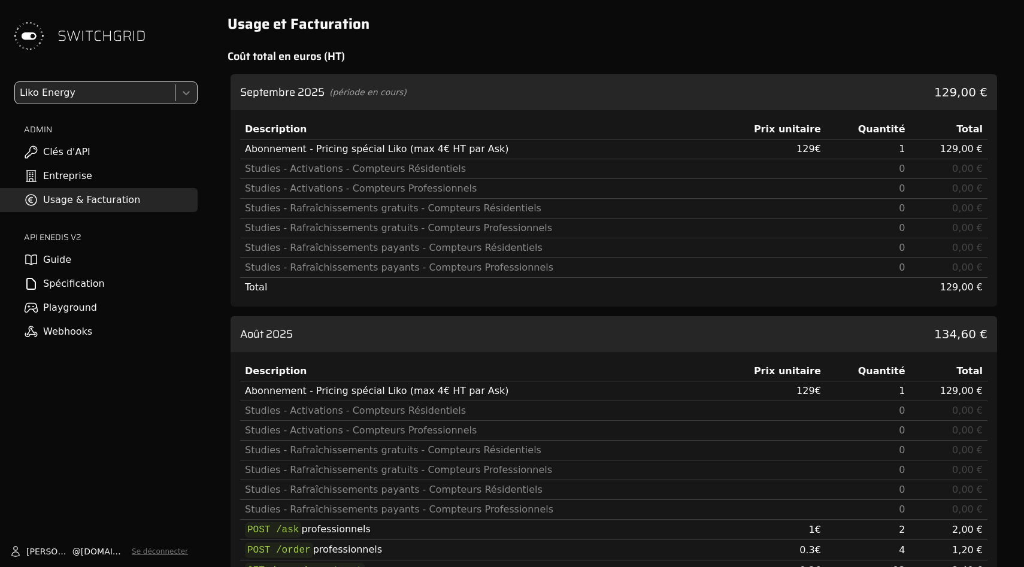
click at [425, 101] on div "Septembre 2025 (période en cours) 129,00 €" at bounding box center [613, 92] width 766 height 36
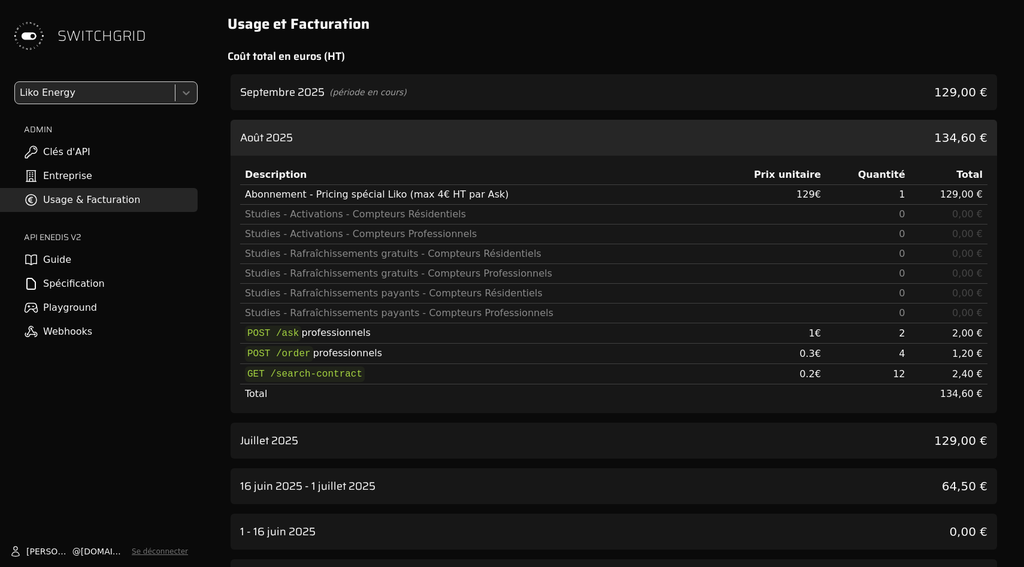
click at [425, 163] on div "Description Prix unitaire Quantité Total Abonnement - Pricing spécial Liko (max…" at bounding box center [613, 284] width 766 height 257
click at [425, 131] on div "Août 2025 134,60 €" at bounding box center [613, 138] width 766 height 36
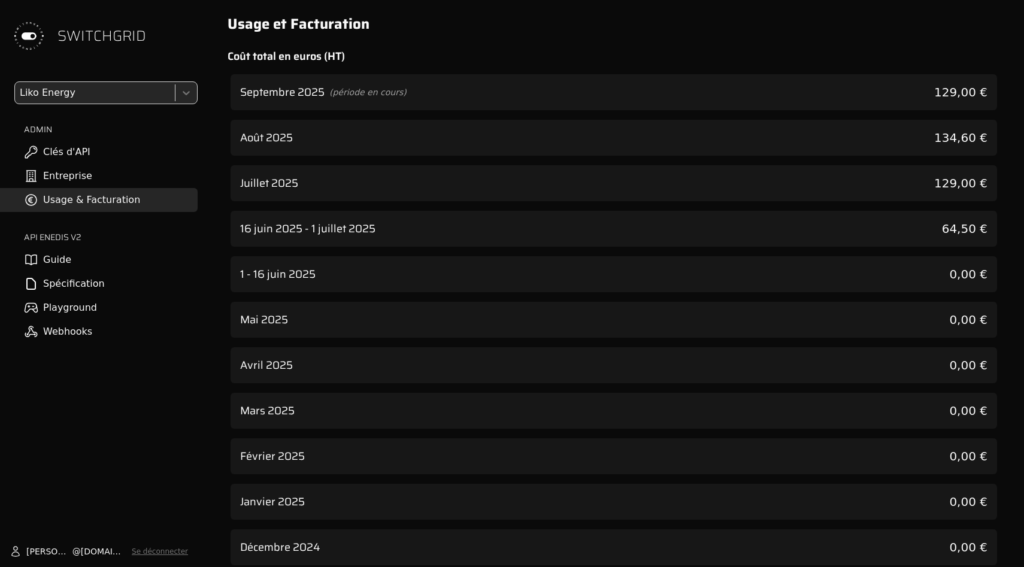
click at [423, 38] on div "Usage et Facturation Coût total en euros (HT) Septembre 2025 (période en cours)…" at bounding box center [613, 312] width 801 height 625
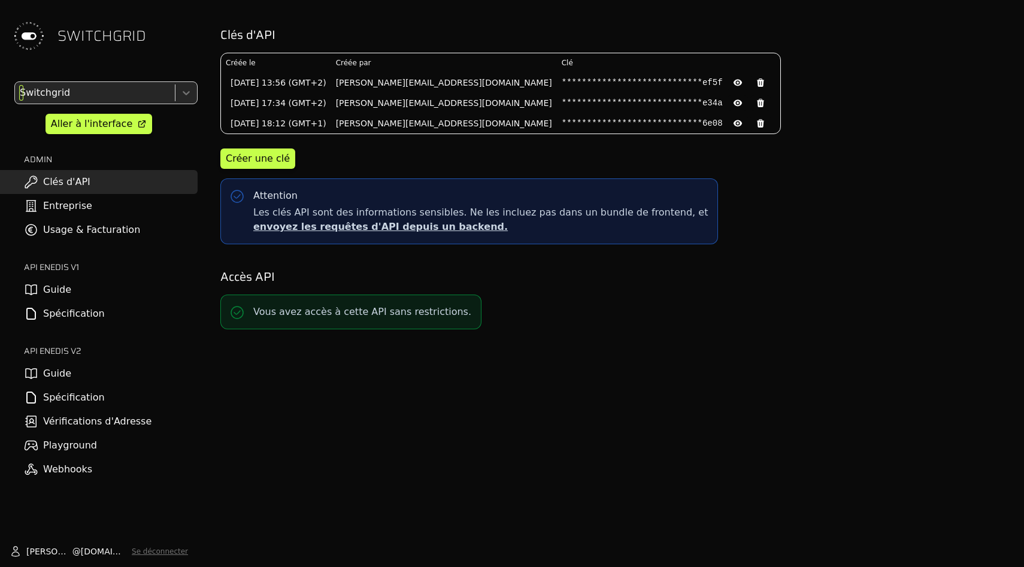
click at [99, 87] on div at bounding box center [93, 92] width 153 height 17
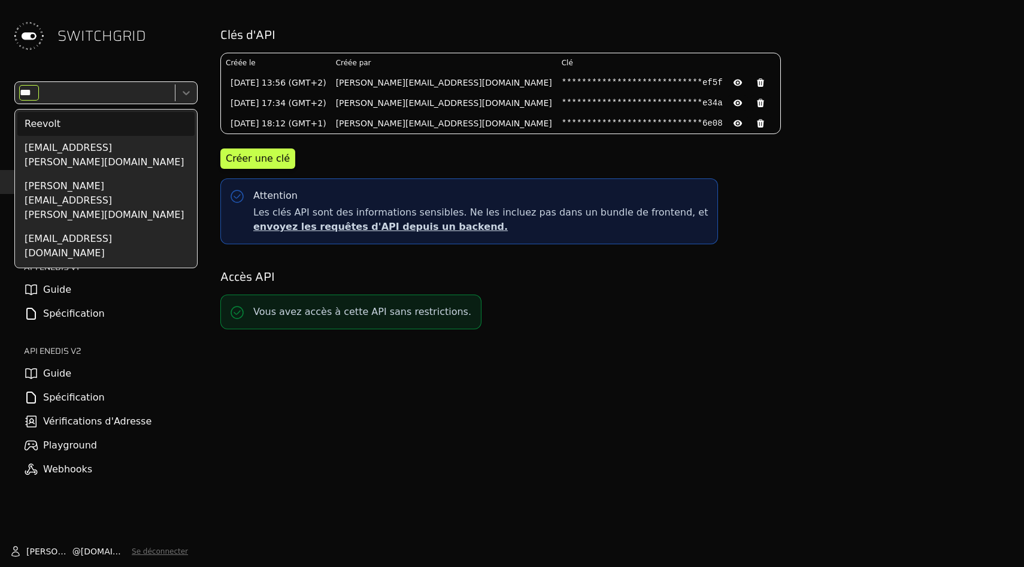
type input "****"
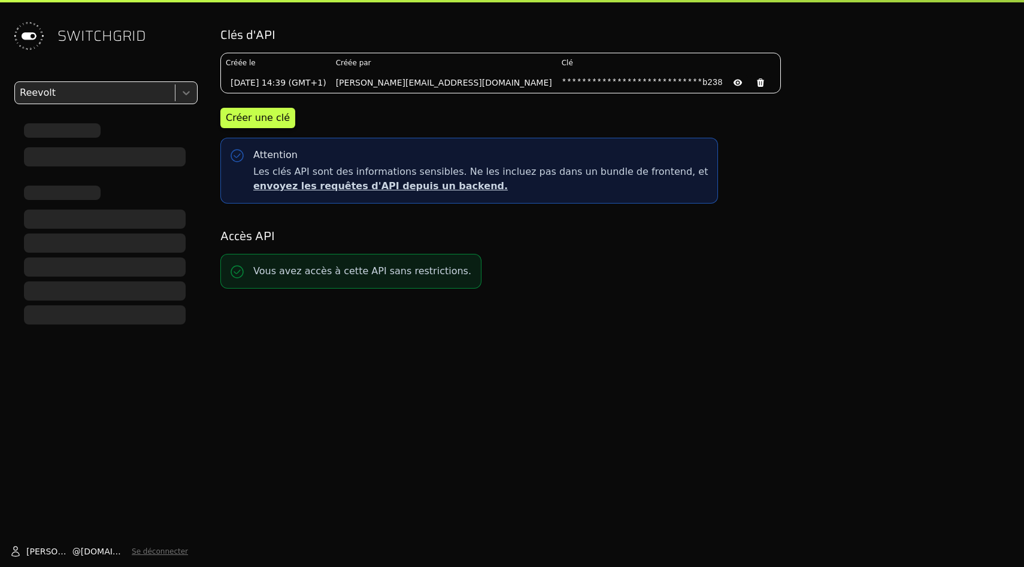
click at [90, 229] on div at bounding box center [99, 266] width 198 height 115
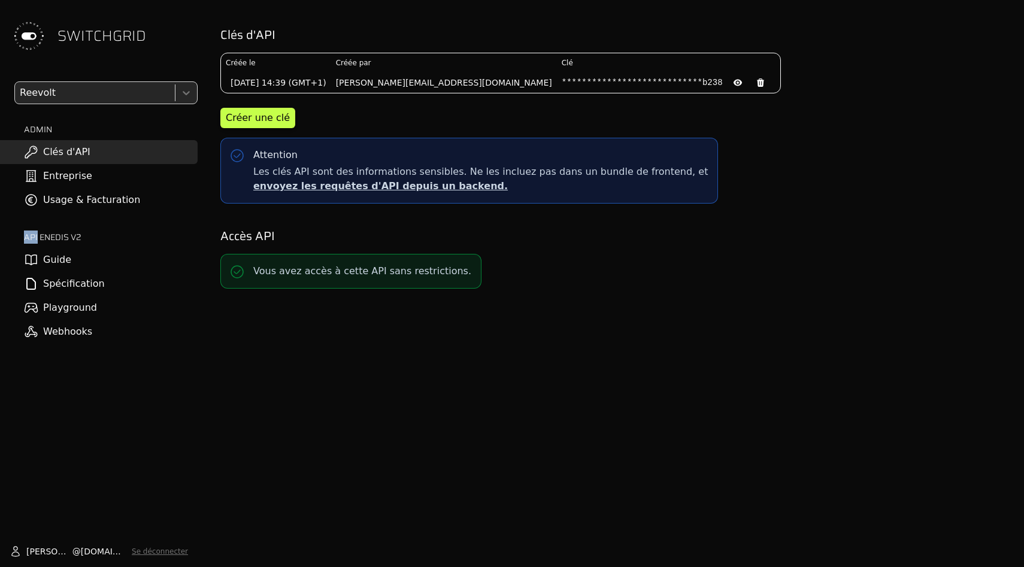
click at [90, 229] on div "Reevolt ADMIN Clés d'API Entreprise Usage & Facturation API ENEDIS v2 Guide Spé…" at bounding box center [99, 212] width 198 height 262
click at [92, 187] on div "ADMIN Clés d'API Entreprise Usage & Facturation" at bounding box center [99, 167] width 198 height 89
click at [92, 204] on link "Usage & Facturation" at bounding box center [99, 200] width 198 height 24
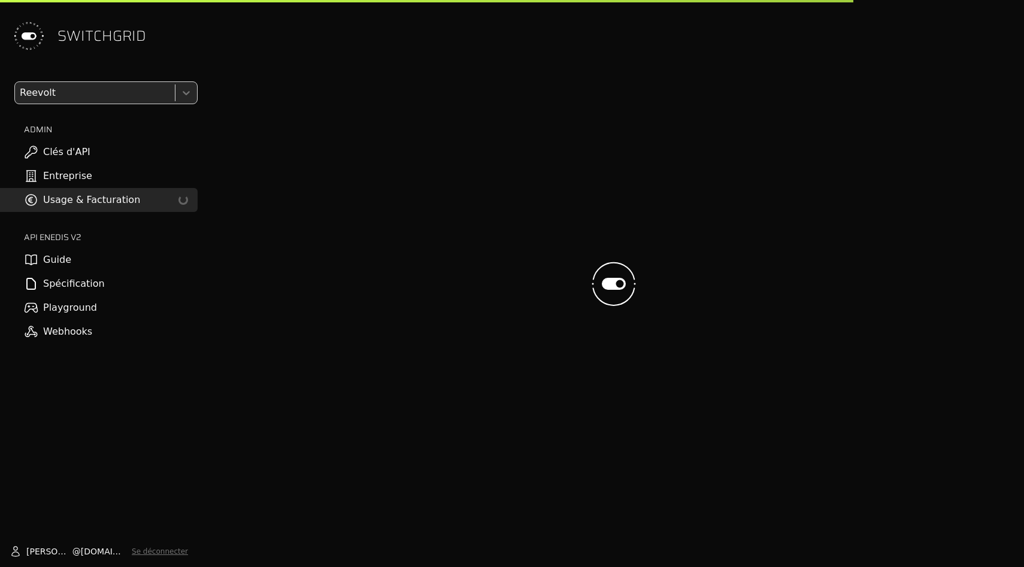
click at [475, 214] on div at bounding box center [613, 283] width 801 height 567
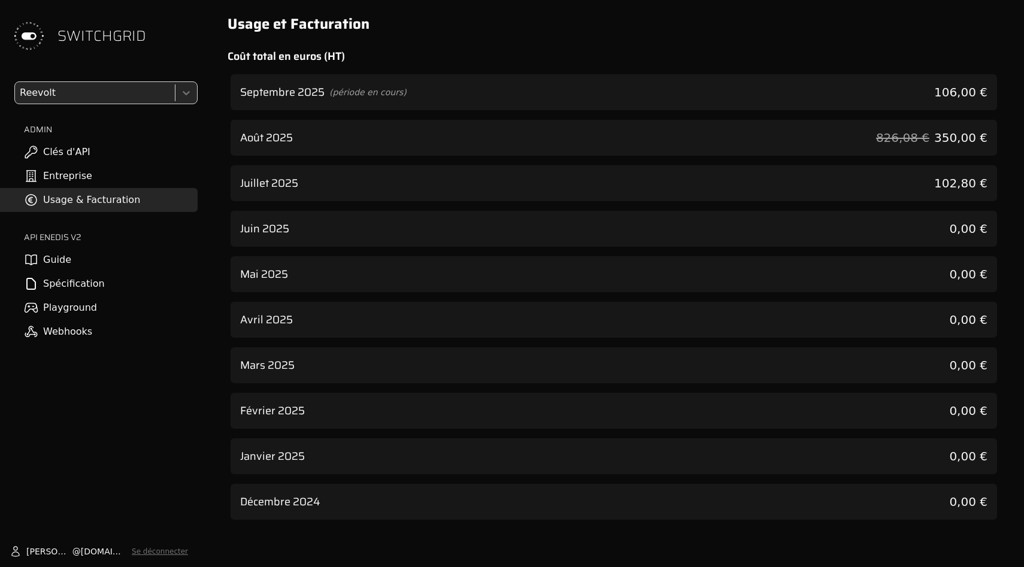
click at [410, 141] on div "Août 2025 826,08 € 350,00 €" at bounding box center [613, 138] width 766 height 36
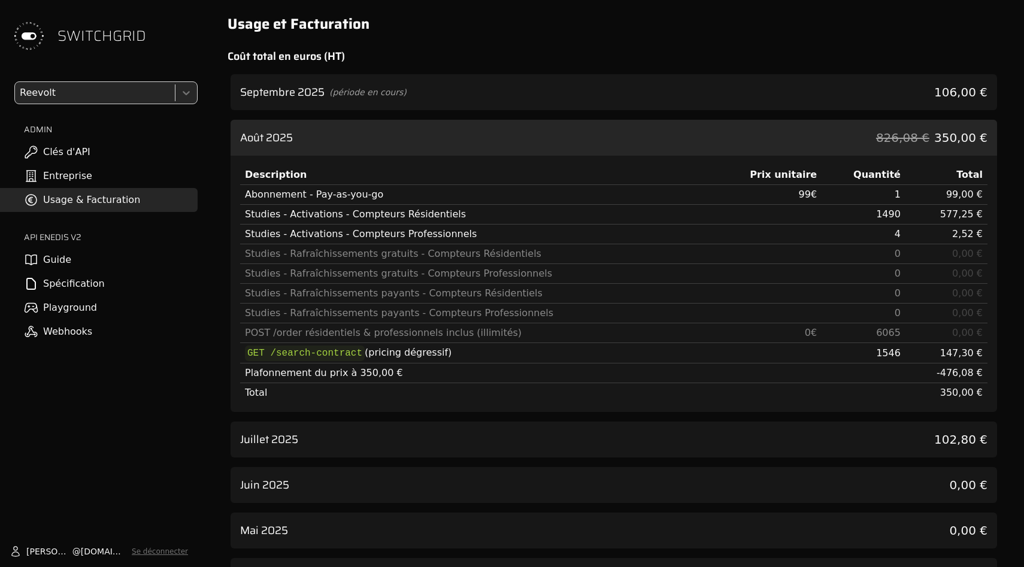
click at [410, 141] on div "Août 2025 826,08 € 350,00 €" at bounding box center [613, 138] width 766 height 36
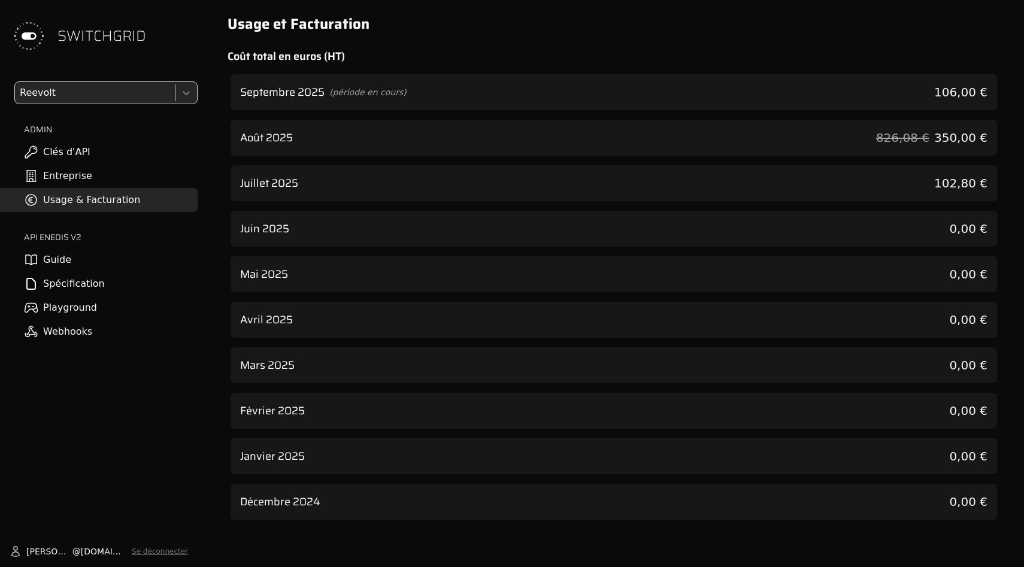
drag, startPoint x: 412, startPoint y: 153, endPoint x: 412, endPoint y: 93, distance: 59.9
click at [412, 153] on div "Août 2025 826,08 € 350,00 €" at bounding box center [613, 138] width 766 height 36
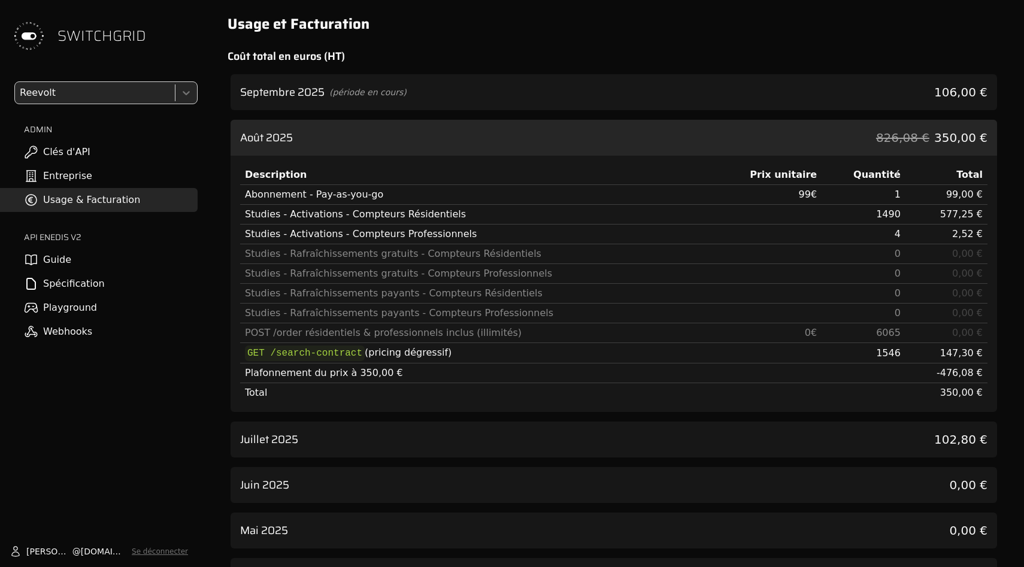
click at [412, 93] on div "Septembre 2025 (période en cours) 106,00 €" at bounding box center [613, 92] width 766 height 36
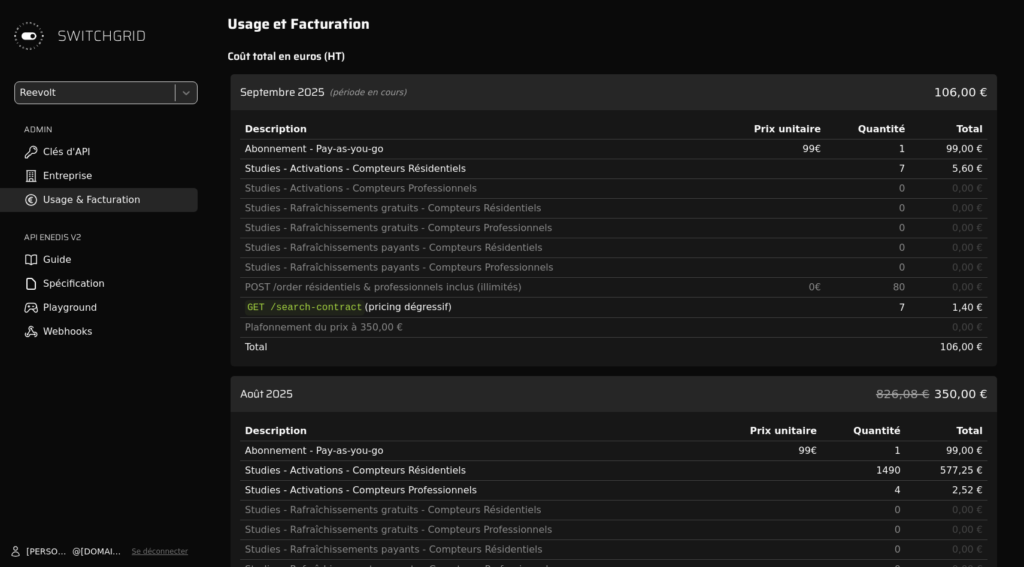
click at [432, 402] on div "Août 2025 826,08 € 350,00 €" at bounding box center [613, 394] width 766 height 36
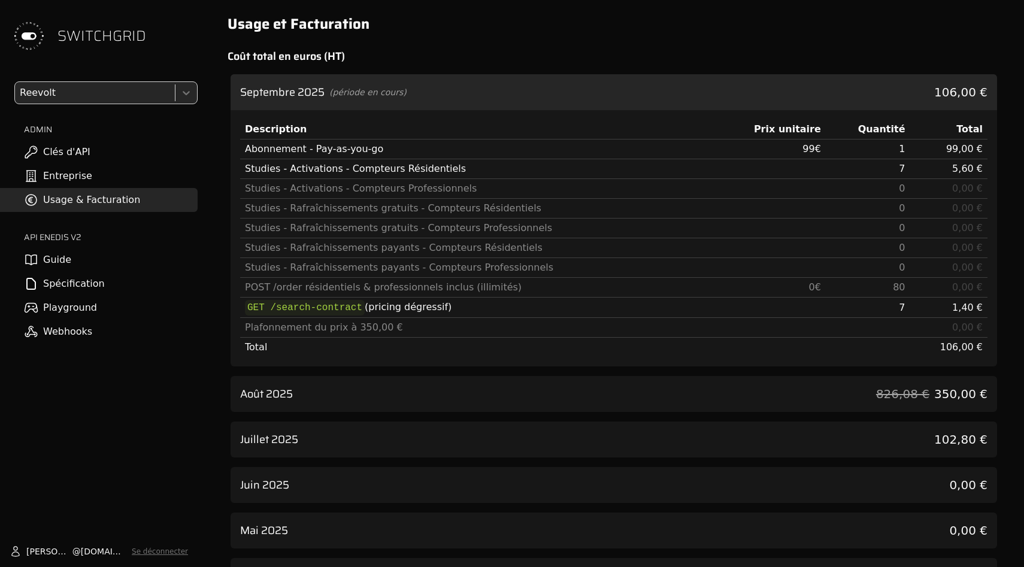
click at [413, 93] on div "Septembre 2025 (période en cours) 106,00 €" at bounding box center [613, 92] width 766 height 36
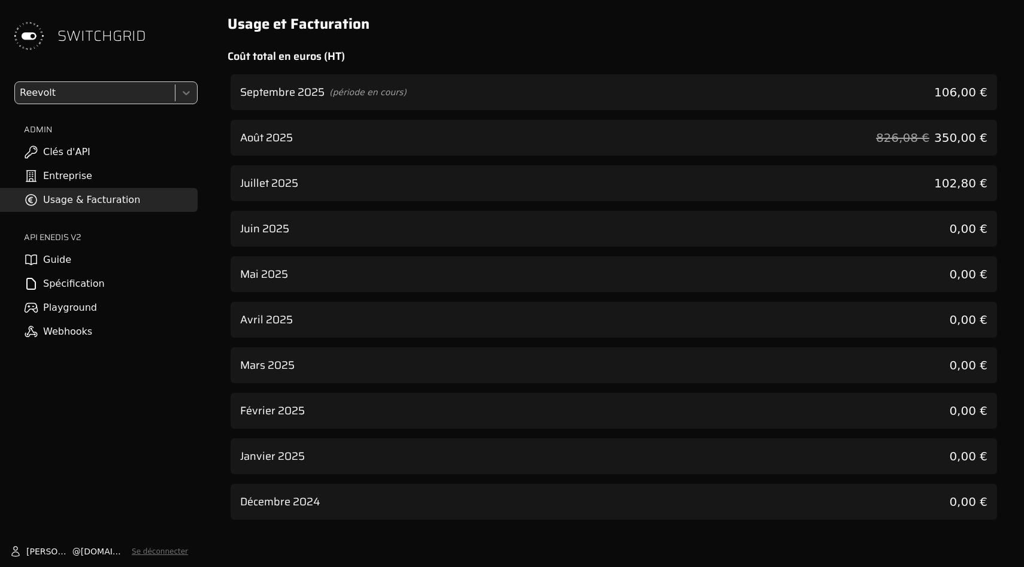
click at [420, 37] on div "Usage et Facturation Coût total en euros (HT) Septembre 2025 (période en cours)…" at bounding box center [613, 267] width 801 height 534
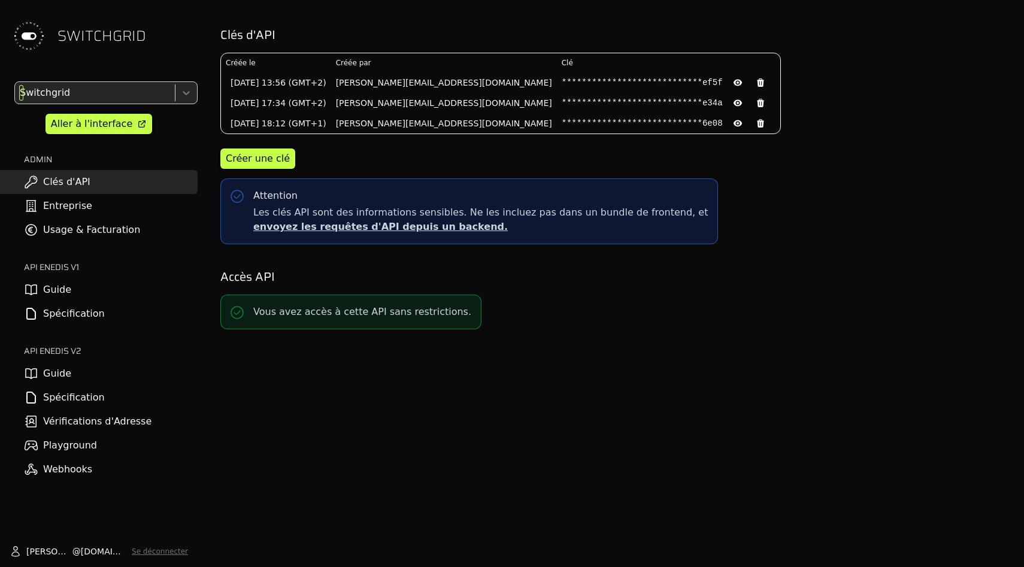
click at [95, 90] on div at bounding box center [93, 92] width 153 height 17
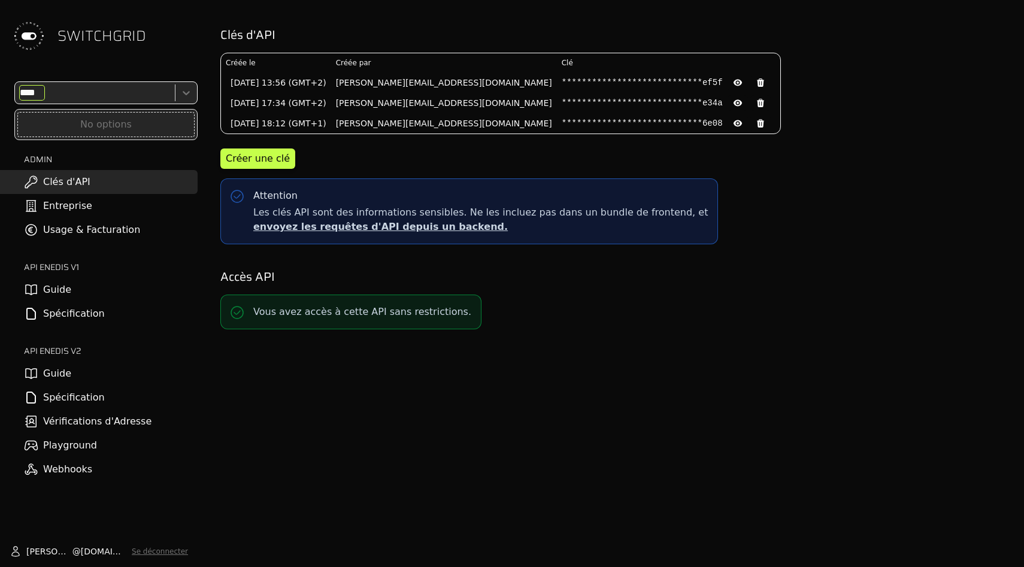
type input "***"
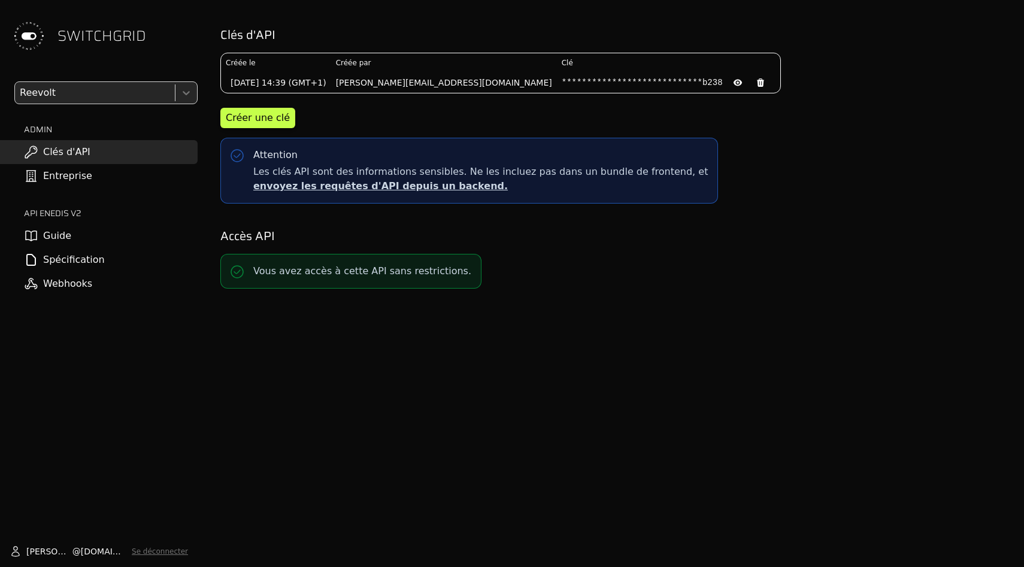
click at [137, 186] on link "Entreprise" at bounding box center [99, 176] width 198 height 24
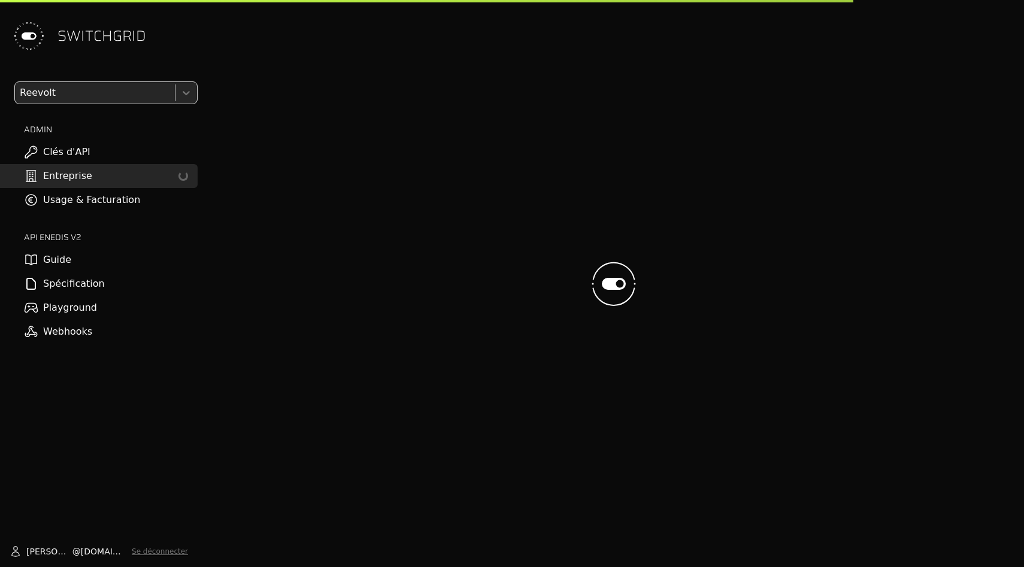
click at [113, 196] on link "Usage & Facturation" at bounding box center [99, 200] width 198 height 24
click at [133, 198] on link "Usage & Facturation Loading..." at bounding box center [99, 200] width 198 height 24
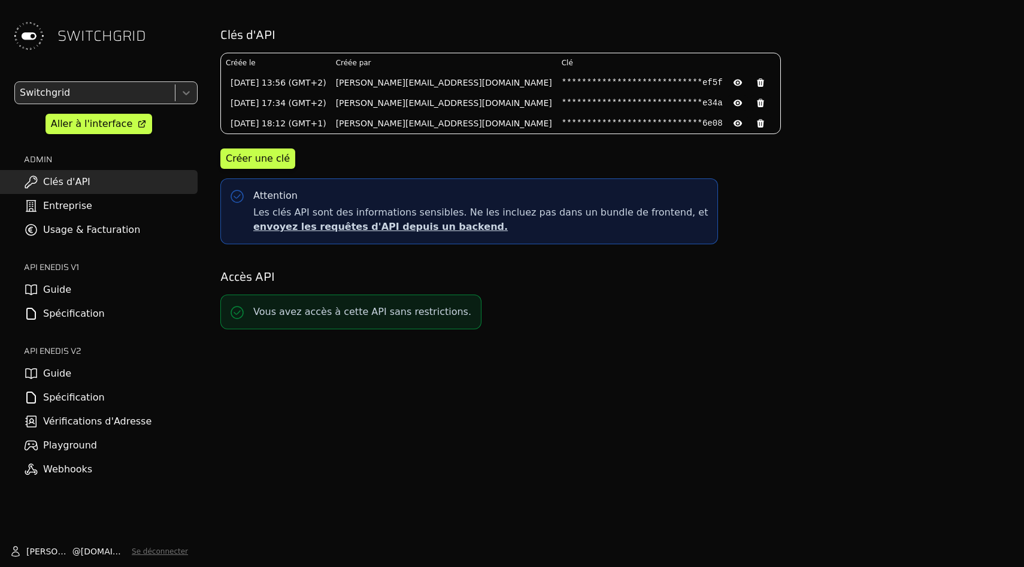
click at [95, 234] on link "Usage & Facturation" at bounding box center [99, 230] width 198 height 24
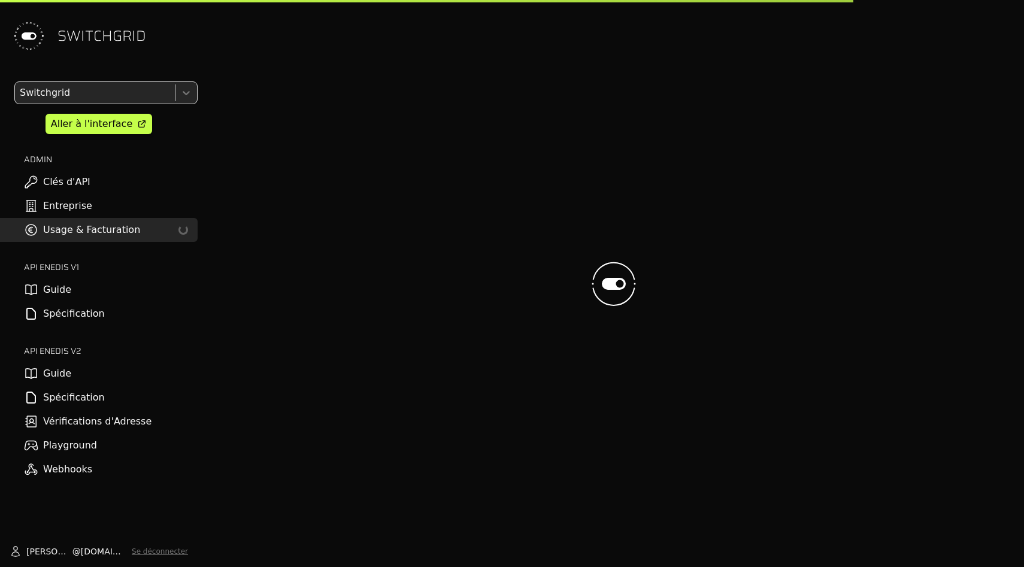
click at [114, 106] on div "Switchgrid Aller à l'interface ADMIN Clés d'API Entreprise Usage & Facturation …" at bounding box center [99, 281] width 198 height 400
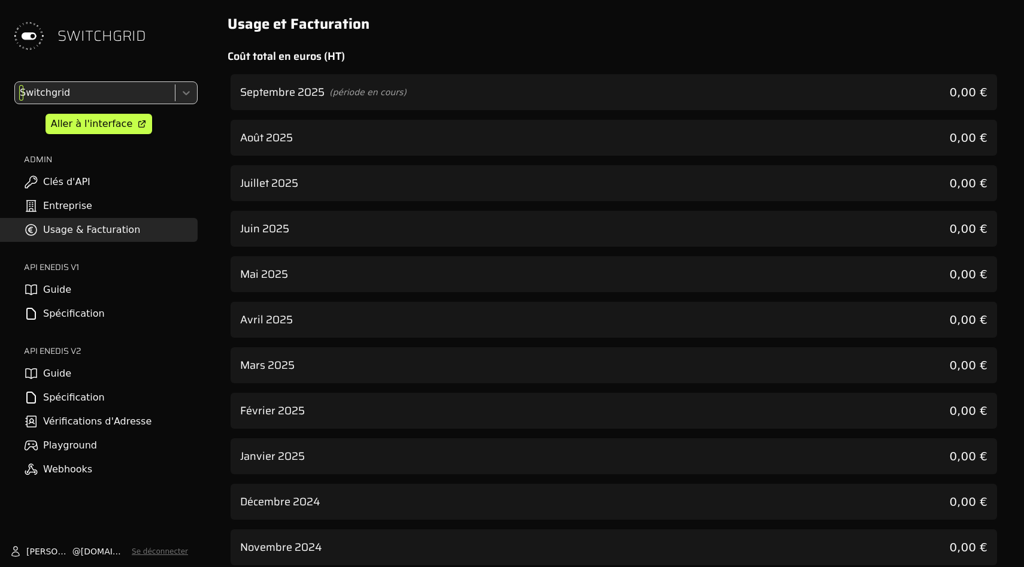
click at [64, 89] on div at bounding box center [93, 92] width 153 height 17
type input "*****"
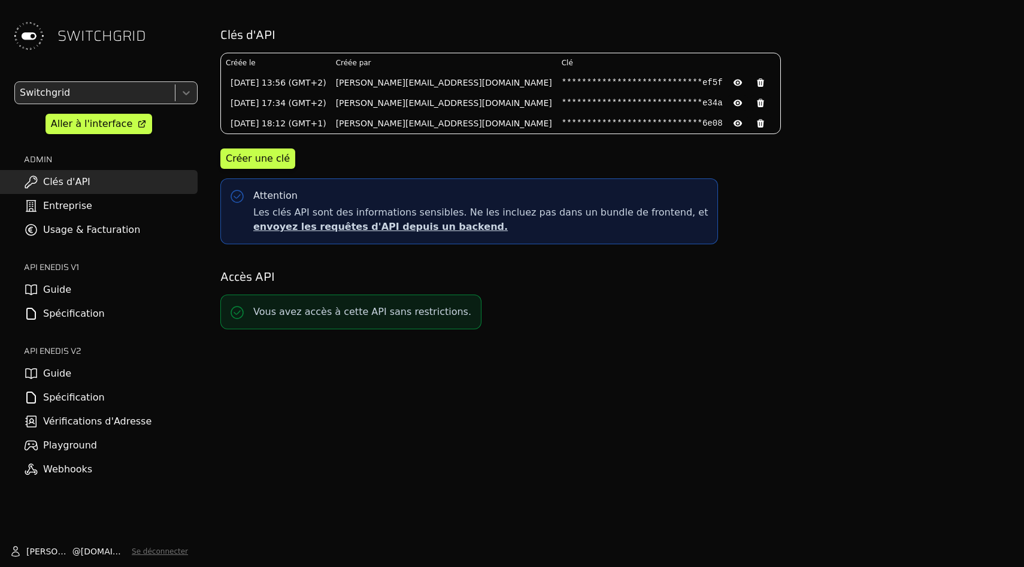
click at [99, 233] on link "Usage & Facturation" at bounding box center [99, 230] width 198 height 24
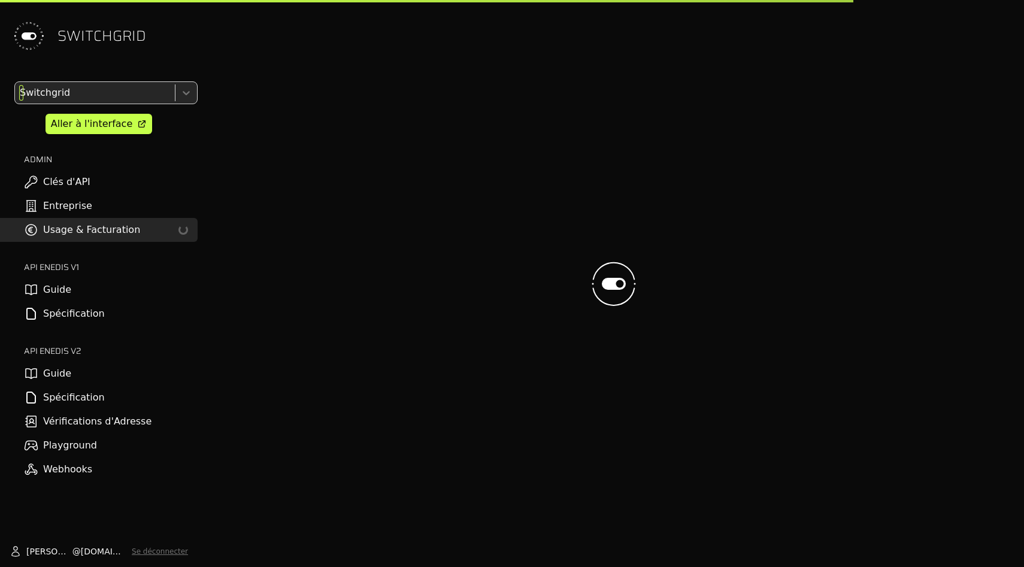
click at [117, 96] on div at bounding box center [93, 92] width 153 height 17
type input "*****"
click at [301, 92] on div at bounding box center [613, 283] width 801 height 567
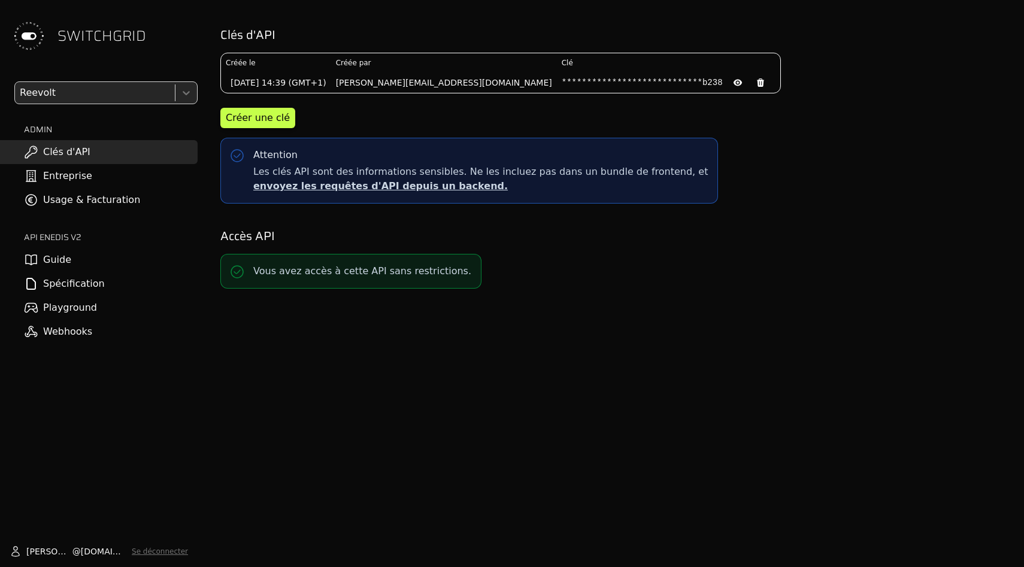
click at [102, 213] on div "Reevolt ADMIN Clés d'API Entreprise Usage & Facturation API ENEDIS v2 Guide Spé…" at bounding box center [99, 212] width 198 height 262
click at [102, 198] on link "Usage & Facturation" at bounding box center [99, 200] width 198 height 24
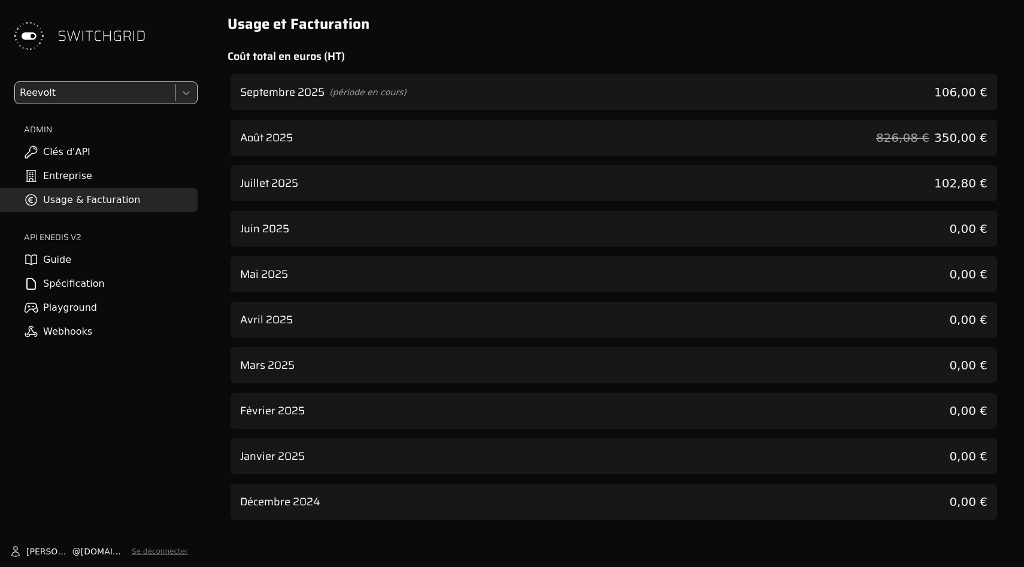
click at [69, 87] on div at bounding box center [93, 92] width 153 height 17
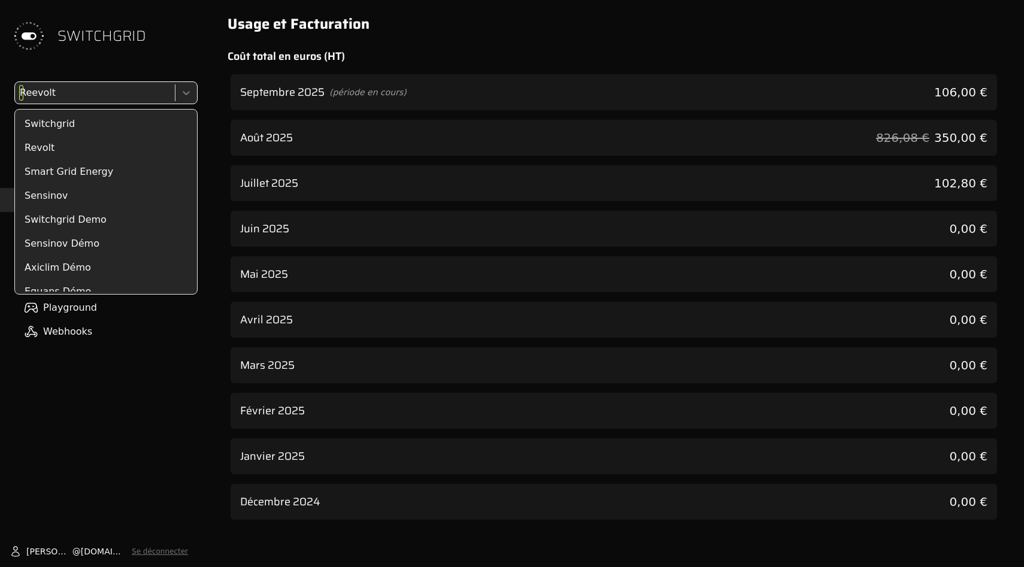
scroll to position [1720, 0]
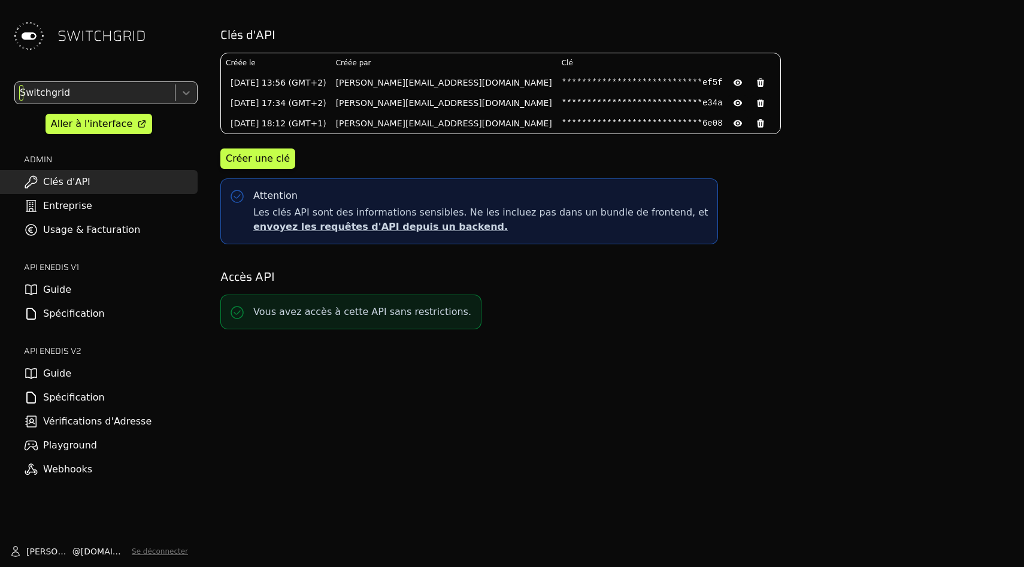
click at [115, 100] on div at bounding box center [93, 92] width 153 height 17
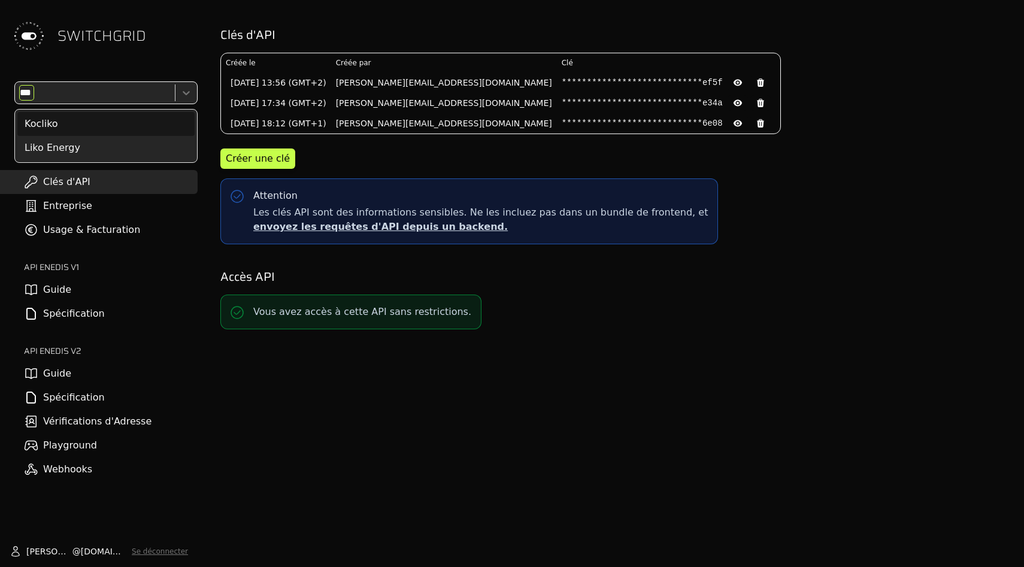
type input "****"
click at [107, 143] on div "Liko Energy" at bounding box center [105, 148] width 177 height 24
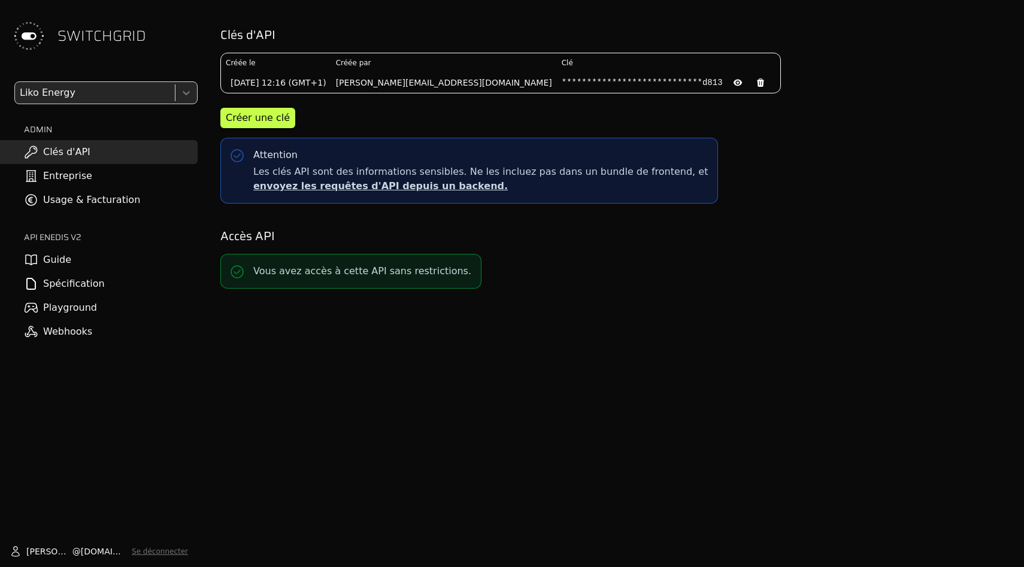
click at [99, 214] on div "Liko Energy ADMIN Clés d'API Entreprise Usage & Facturation API ENEDIS v2 Guide…" at bounding box center [99, 212] width 198 height 262
click at [98, 205] on link "Usage & Facturation" at bounding box center [99, 200] width 198 height 24
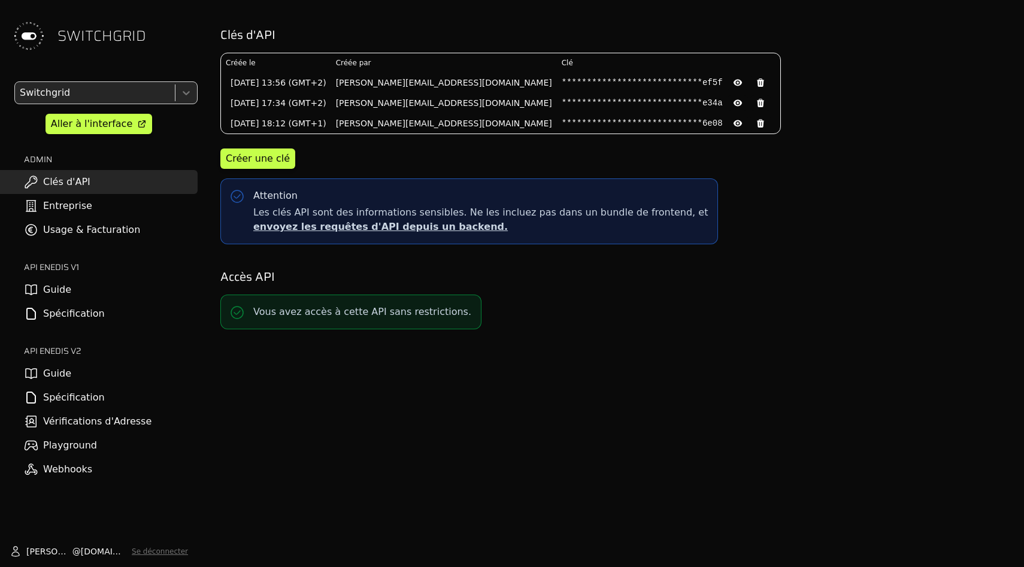
click at [112, 107] on div "Switchgrid Aller à l'interface ADMIN Clés d'API Entreprise Usage & Facturation …" at bounding box center [99, 281] width 198 height 400
click at [112, 95] on div at bounding box center [93, 92] width 153 height 17
type input "*******"
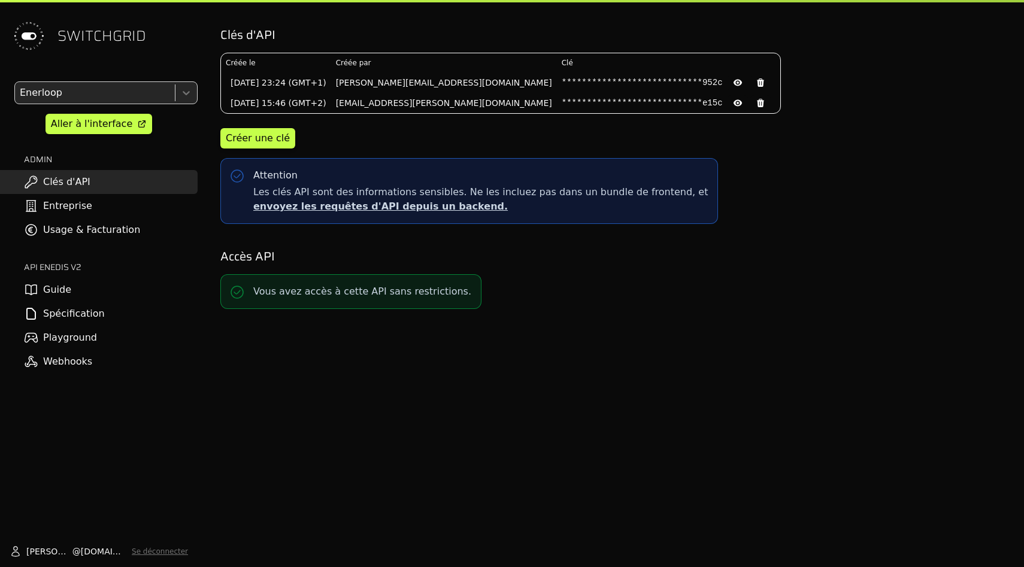
click at [123, 236] on link "Usage & Facturation" at bounding box center [99, 230] width 198 height 24
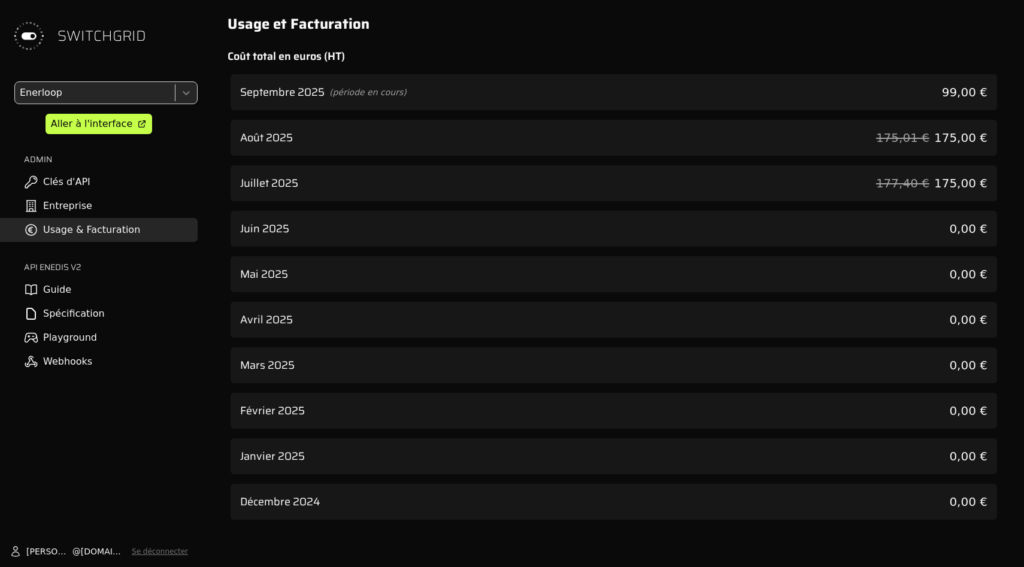
click at [566, 86] on div "Septembre 2025 (période en cours) 99,00 €" at bounding box center [613, 92] width 766 height 36
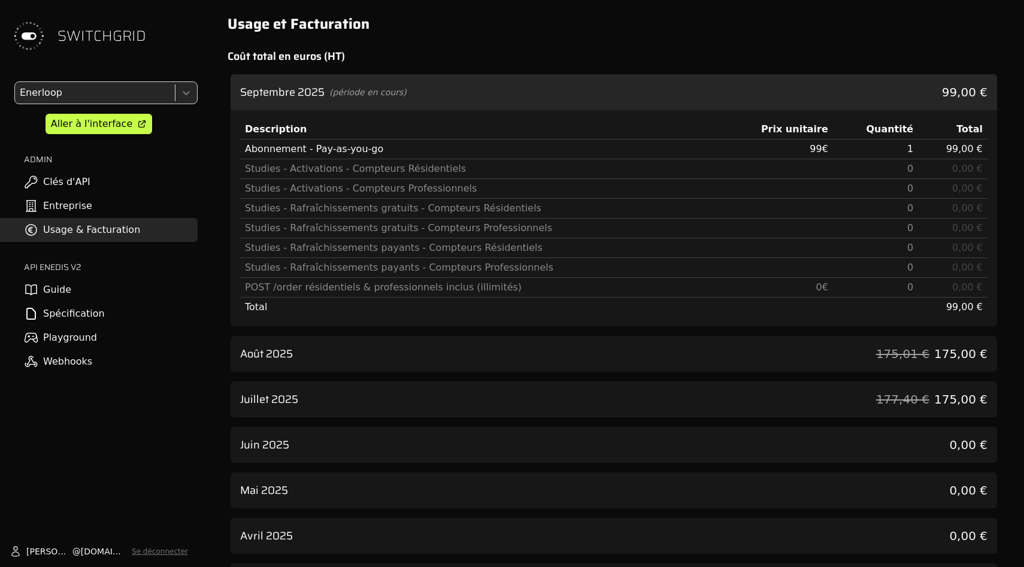
click at [567, 368] on div "Août 2025 175,01 € 175,00 €" at bounding box center [613, 354] width 766 height 36
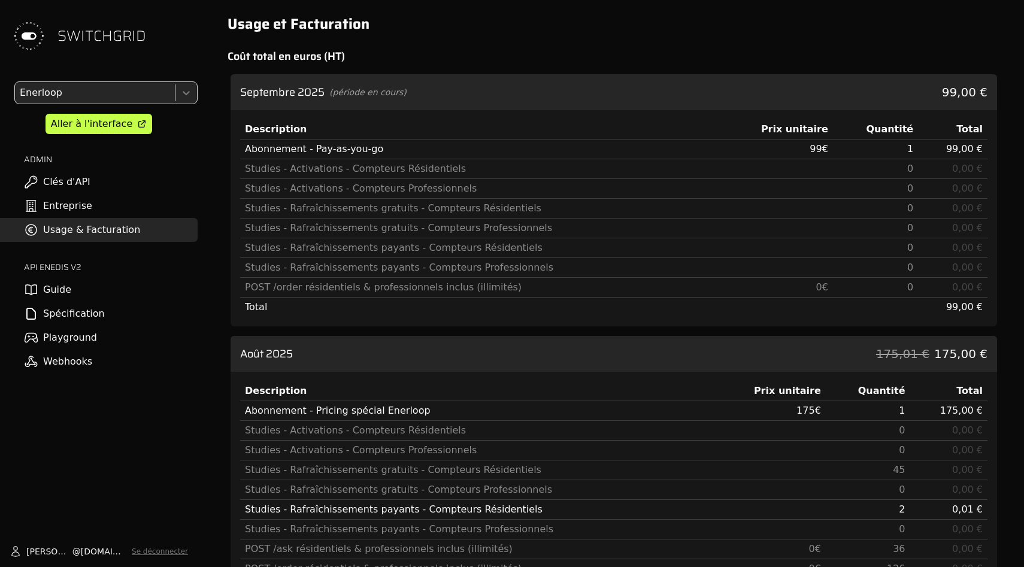
click at [570, 366] on div "Août 2025 175,01 € 175,00 €" at bounding box center [613, 354] width 766 height 36
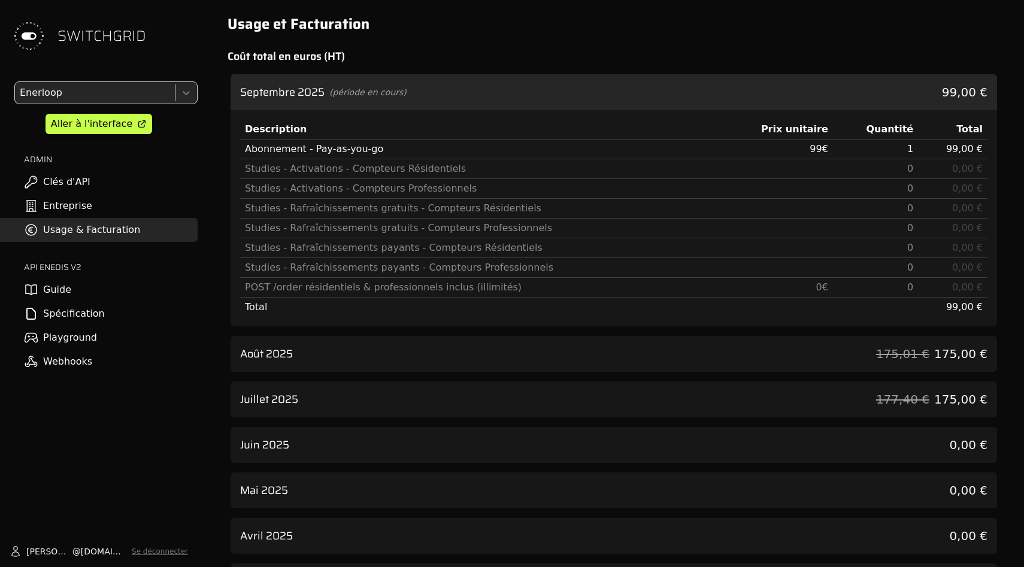
drag, startPoint x: 573, startPoint y: 73, endPoint x: 573, endPoint y: 178, distance: 105.3
click at [573, 73] on div "Usage et Facturation Coût total en euros (HT) Septembre 2025 (période en cours)…" at bounding box center [613, 375] width 801 height 750
click at [578, 105] on div "Septembre 2025 (période en cours) 99,00 €" at bounding box center [613, 92] width 766 height 36
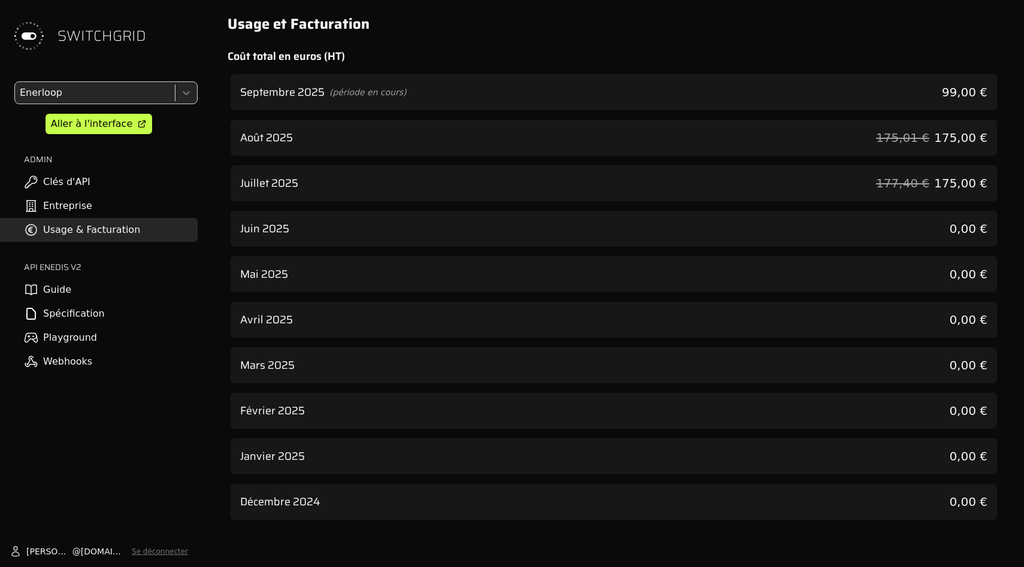
click at [581, 190] on div "Juillet 2025 177,40 € 175,00 €" at bounding box center [613, 183] width 766 height 36
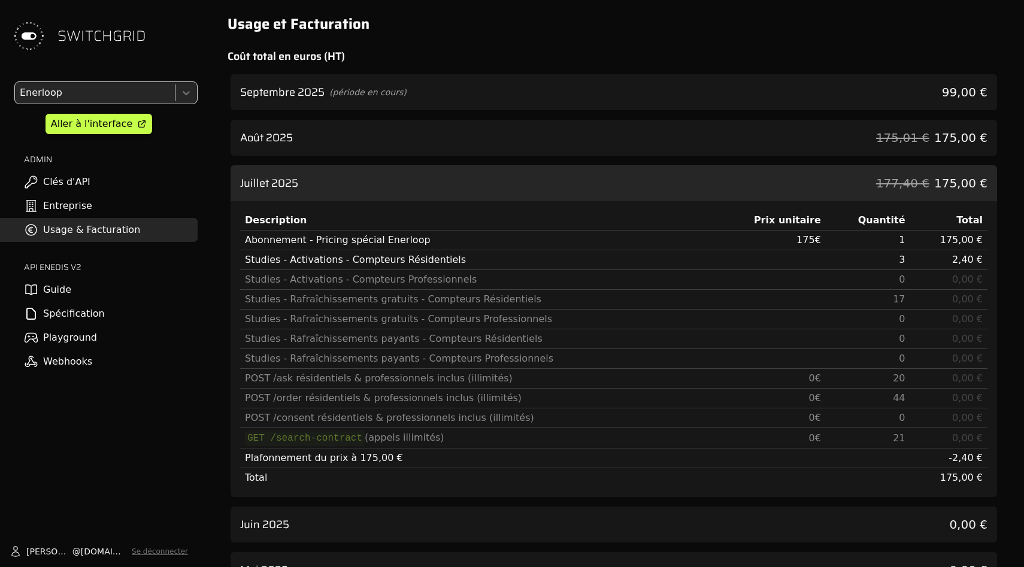
click at [581, 135] on div "Août 2025 175,01 € 175,00 €" at bounding box center [613, 138] width 766 height 36
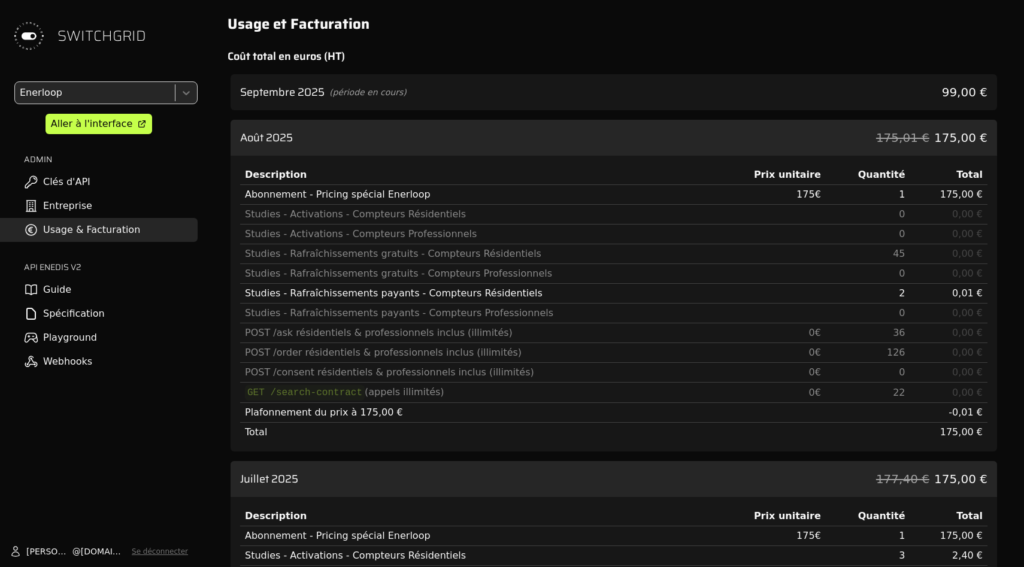
click at [581, 63] on h2 "Coût total en euros (HT)" at bounding box center [613, 56] width 772 height 17
click at [581, 80] on div "Septembre 2025 (période en cours) 99,00 €" at bounding box center [613, 92] width 766 height 36
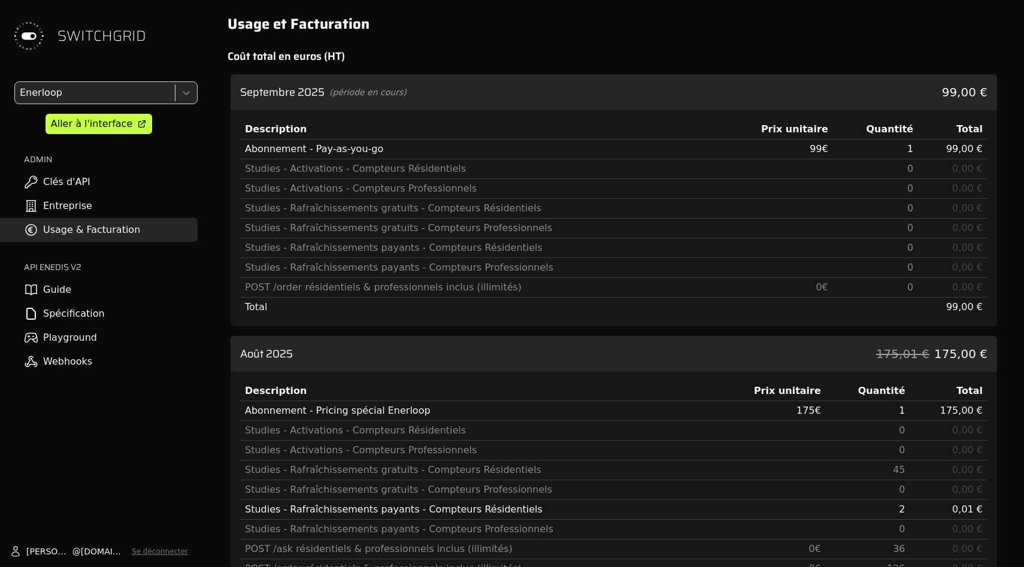
click at [581, 82] on div "Septembre 2025 (période en cours) 99,00 €" at bounding box center [613, 92] width 766 height 36
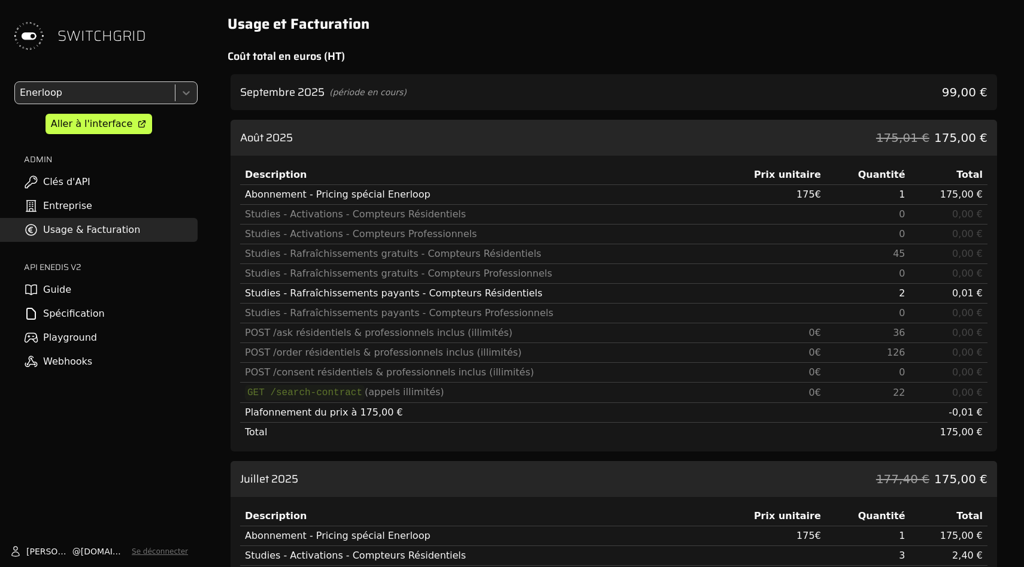
click at [581, 125] on div "Août 2025 175,01 € 175,00 €" at bounding box center [613, 138] width 766 height 36
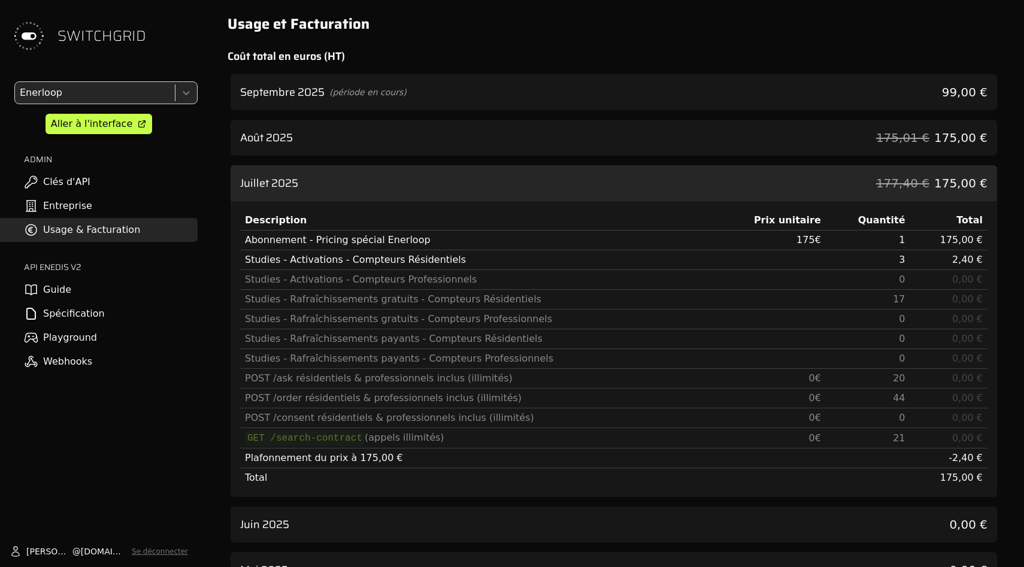
click at [581, 197] on div "Juillet 2025 177,40 € 175,00 €" at bounding box center [613, 183] width 766 height 36
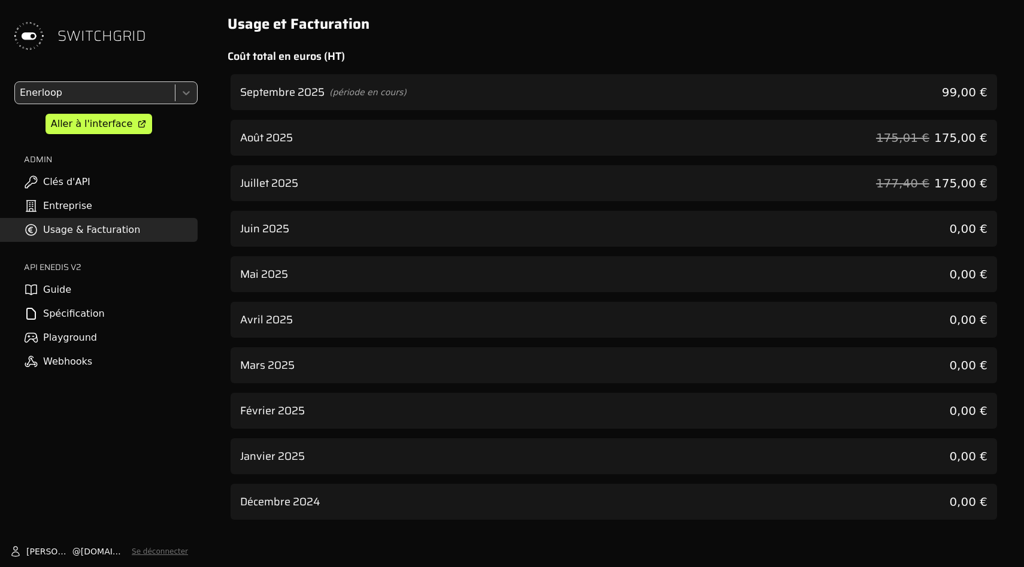
click at [162, 135] on div "Enerloop Aller à l'interface ADMIN Clés d'API Entreprise Usage & Facturation AP…" at bounding box center [99, 227] width 198 height 292
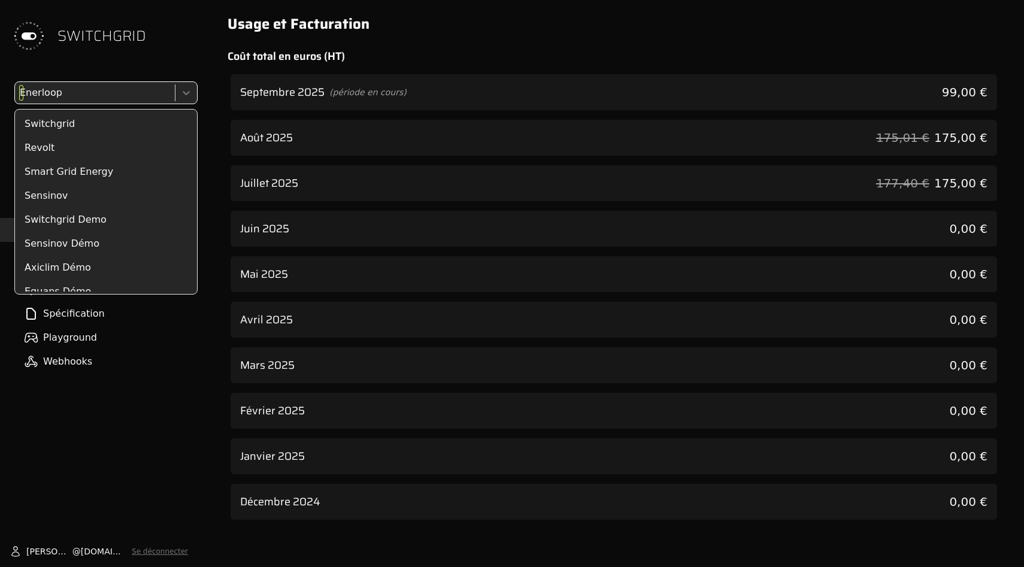
click at [157, 98] on div at bounding box center [93, 92] width 153 height 17
